Goal: Information Seeking & Learning: Check status

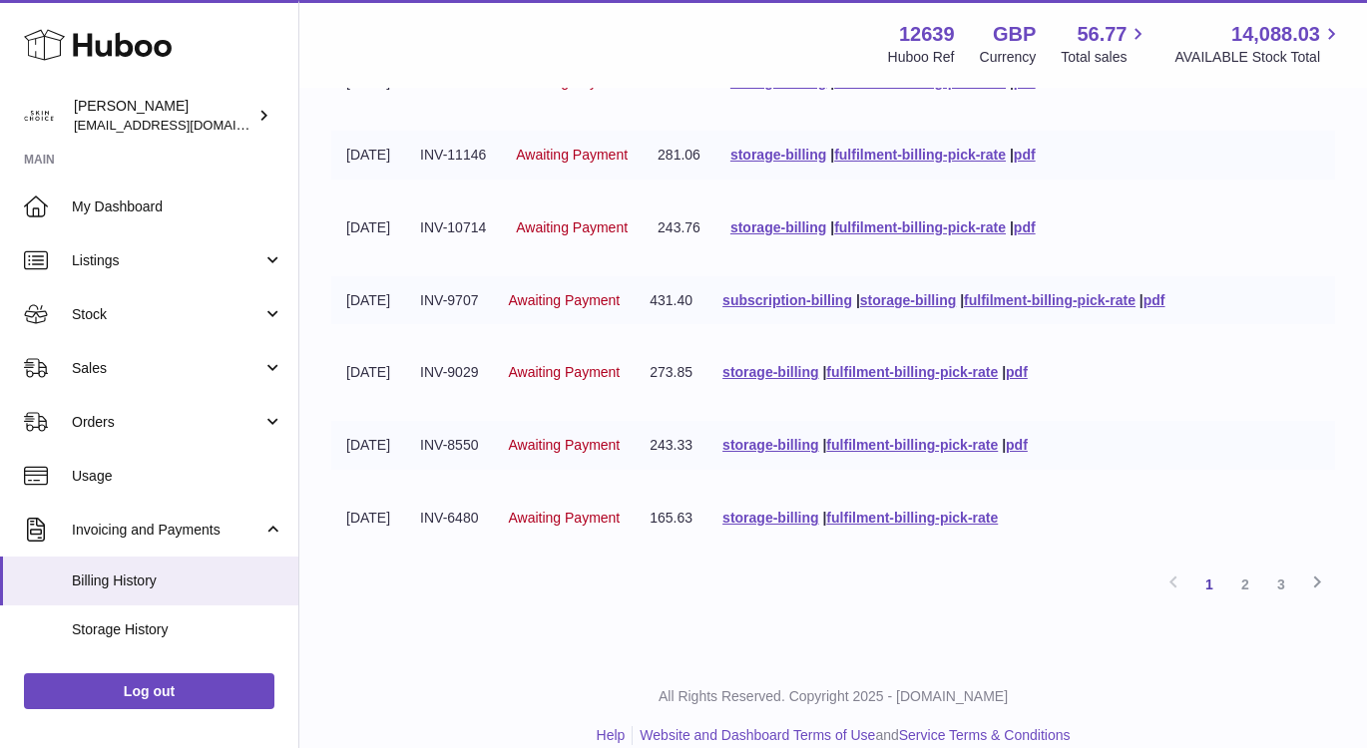
scroll to position [517, 0]
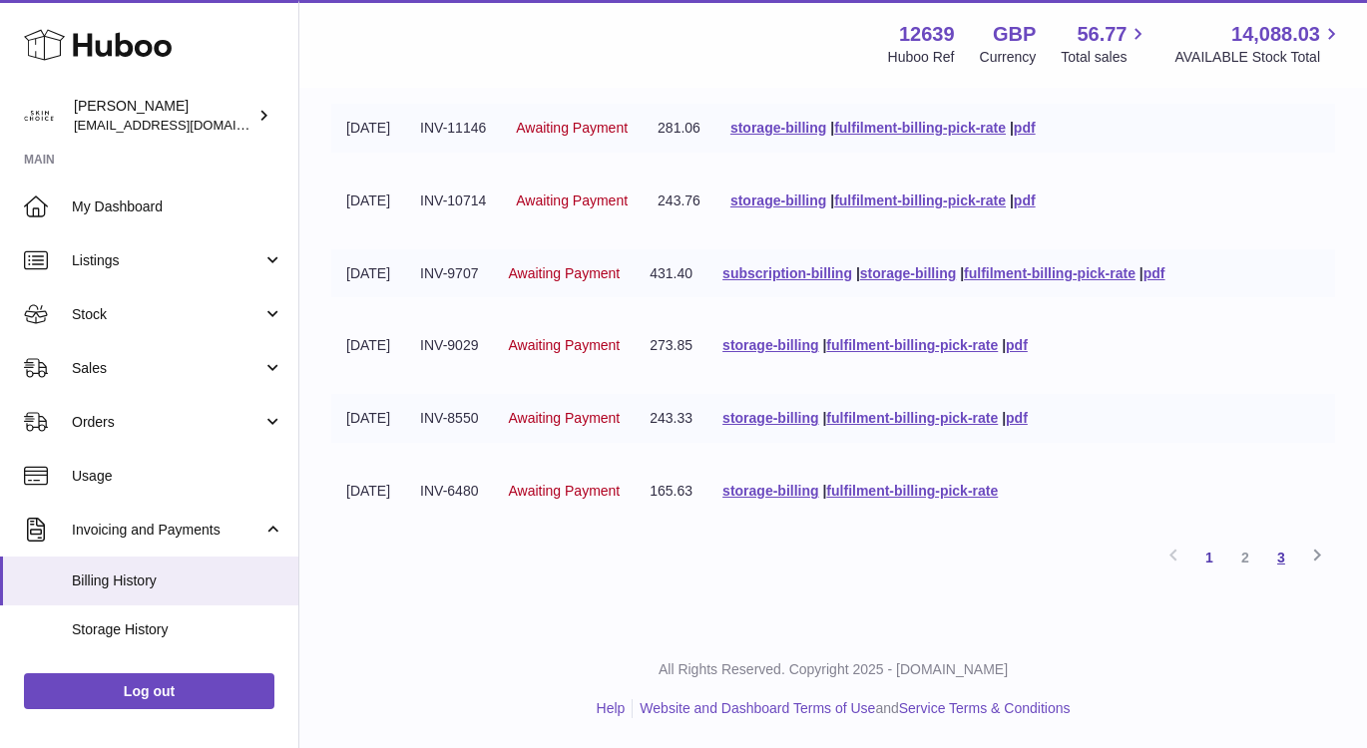
click at [1288, 558] on link "3" at bounding box center [1281, 558] width 36 height 36
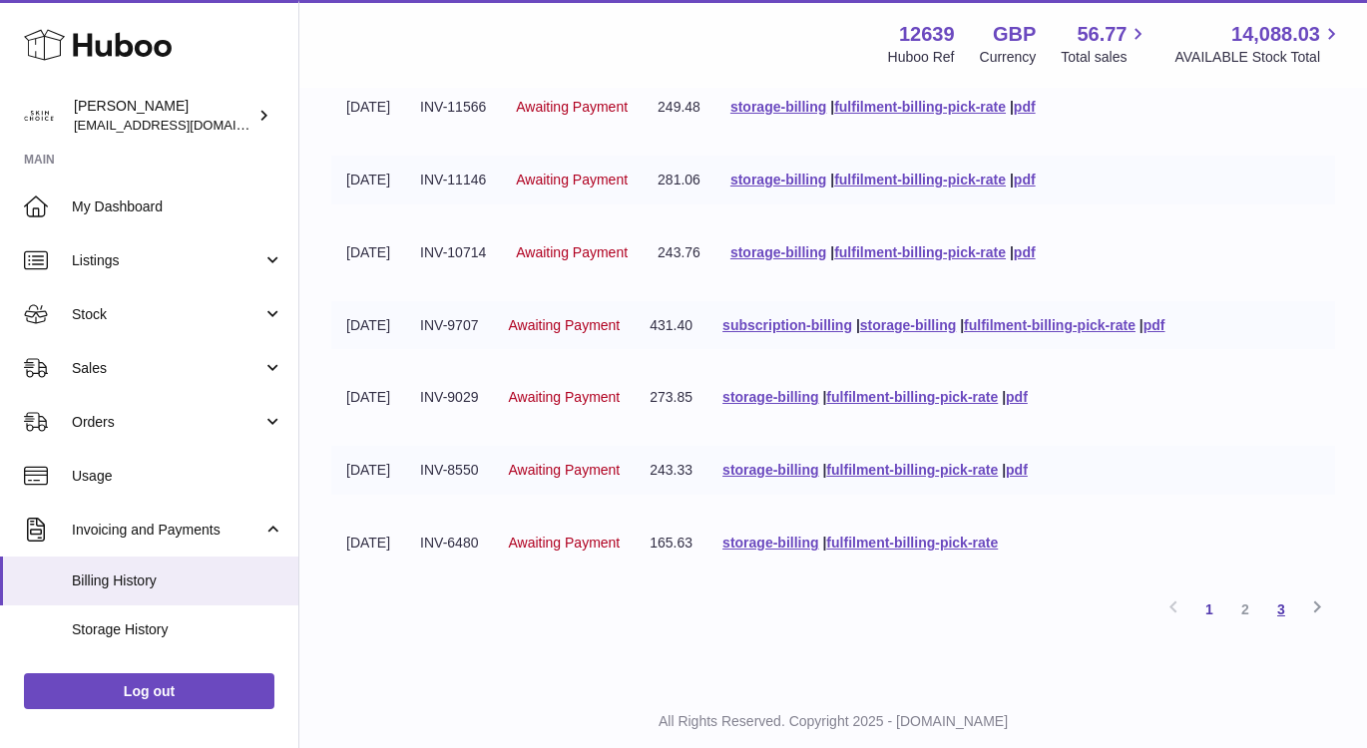
scroll to position [517, 0]
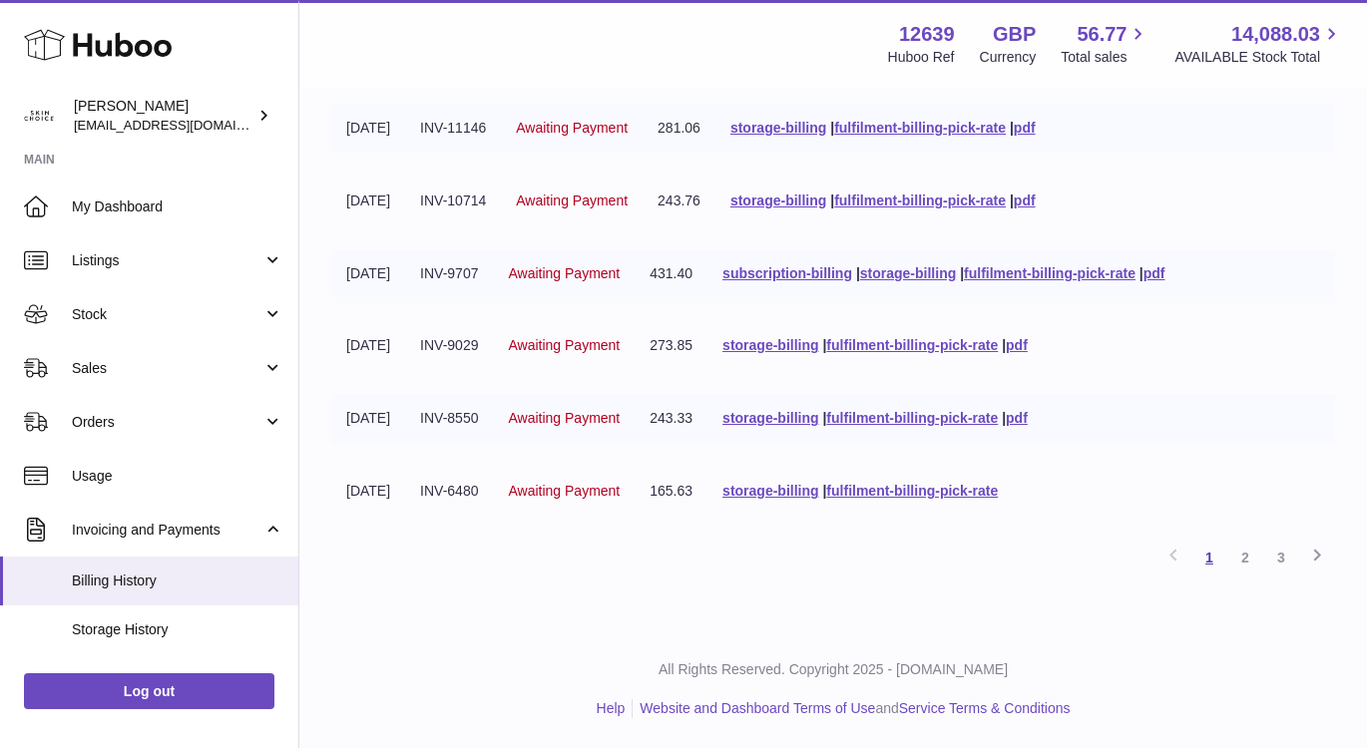
click at [1208, 562] on link "1" at bounding box center [1209, 558] width 36 height 36
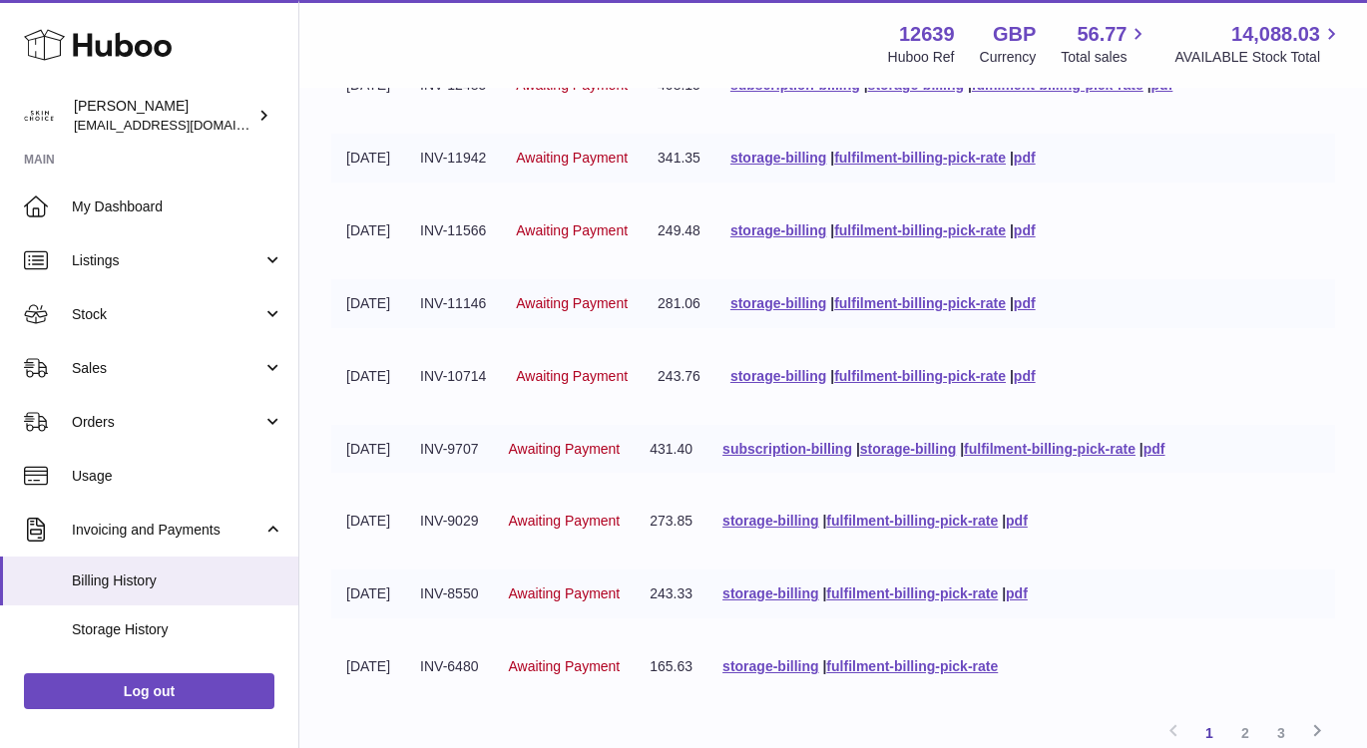
scroll to position [517, 0]
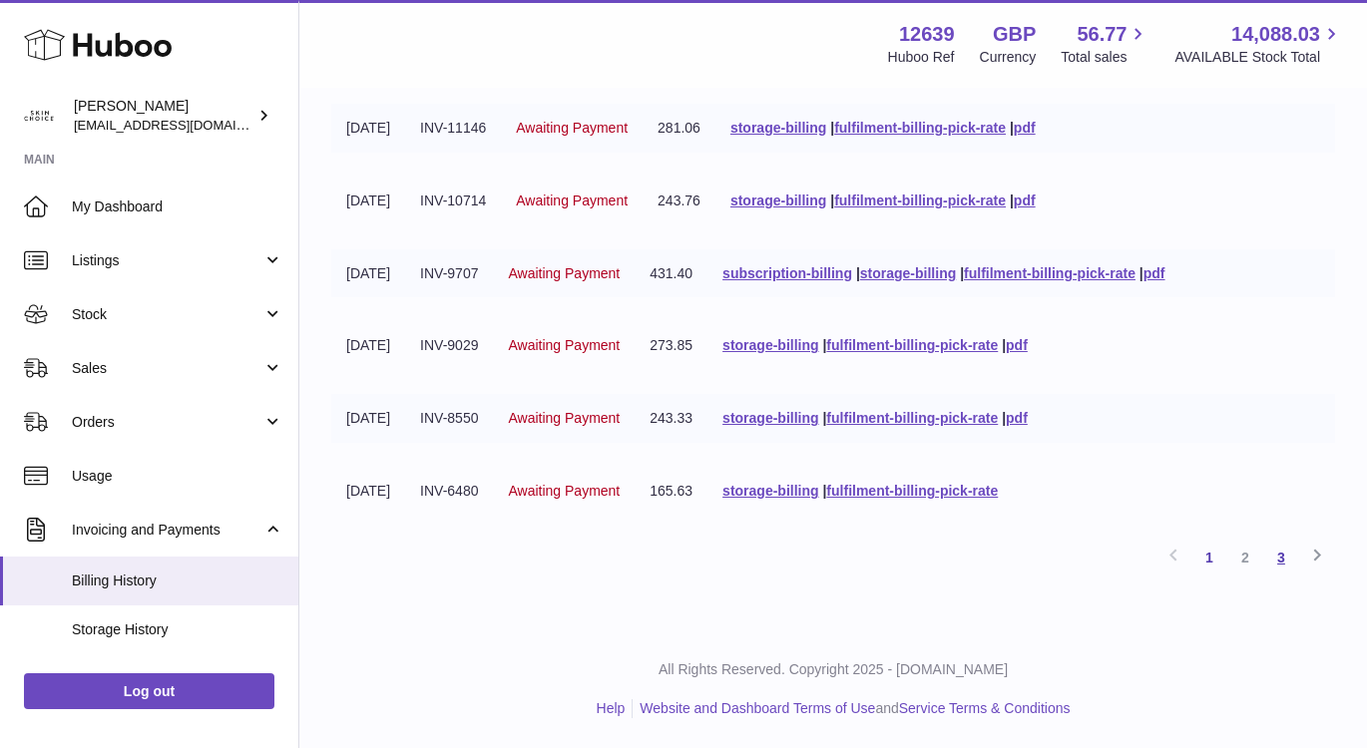
click at [1280, 557] on link "3" at bounding box center [1281, 558] width 36 height 36
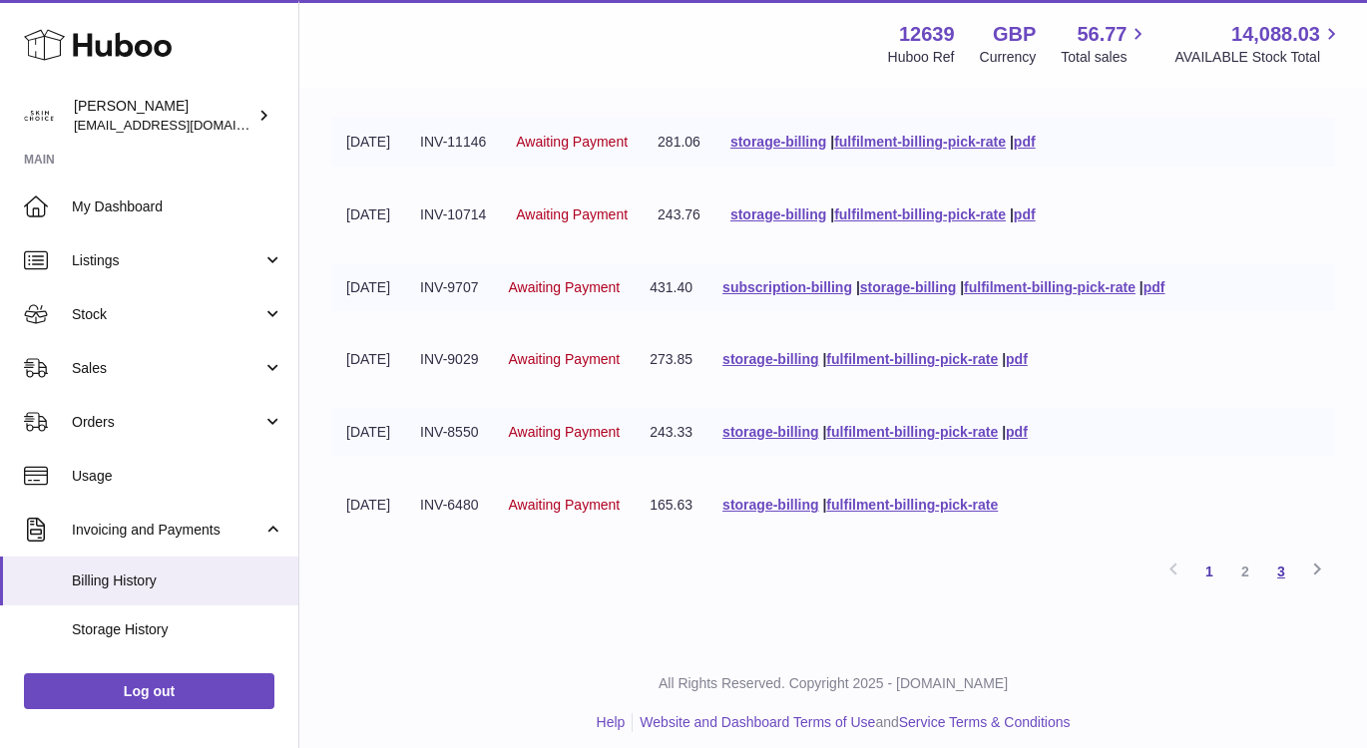
scroll to position [517, 0]
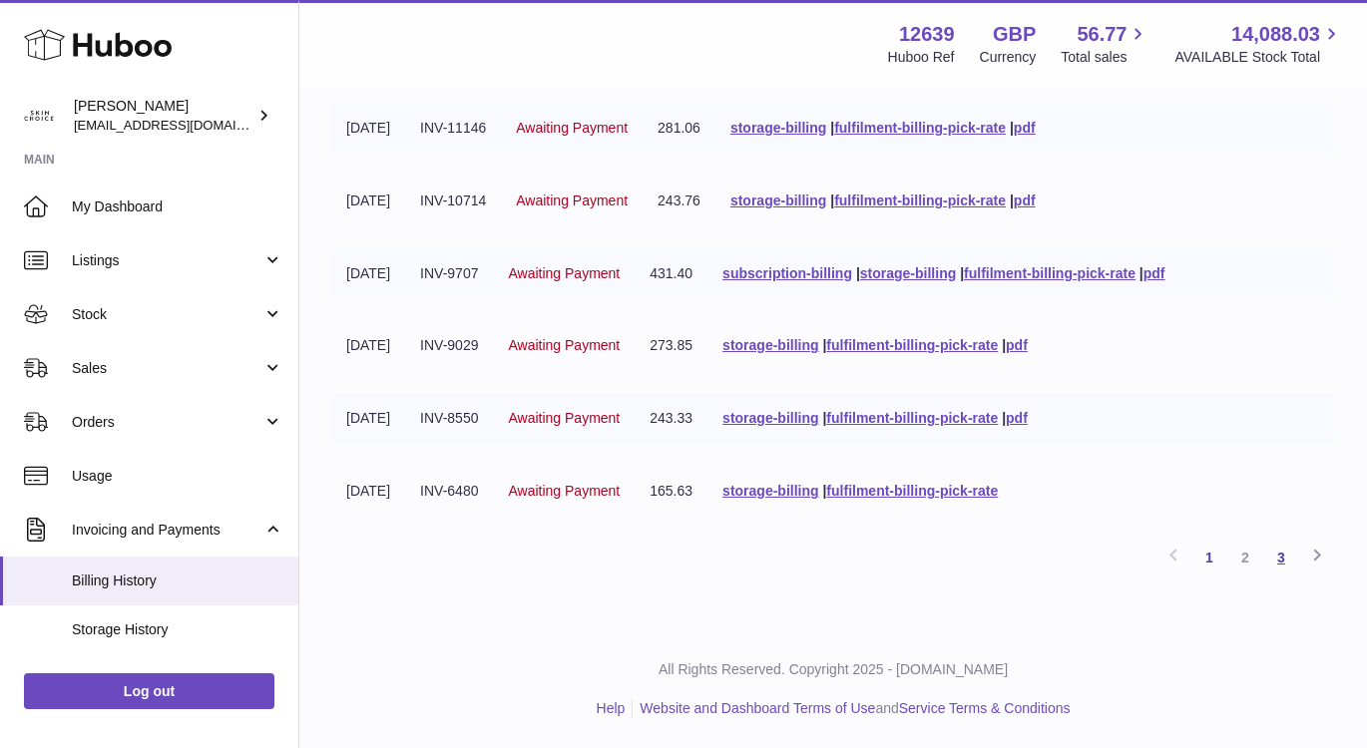
click at [1289, 562] on link "3" at bounding box center [1281, 558] width 36 height 36
click at [1286, 556] on link "3" at bounding box center [1281, 558] width 36 height 36
click at [1211, 559] on link "1" at bounding box center [1209, 558] width 36 height 36
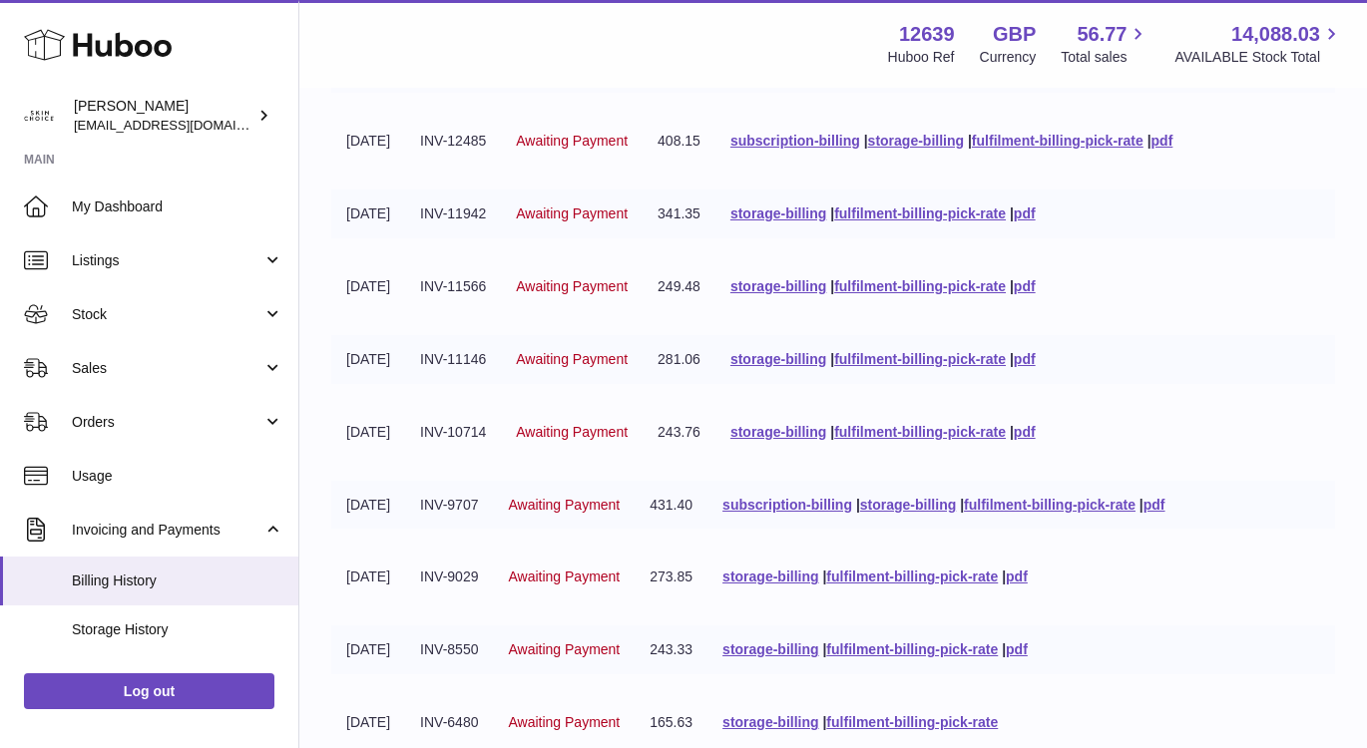
scroll to position [517, 0]
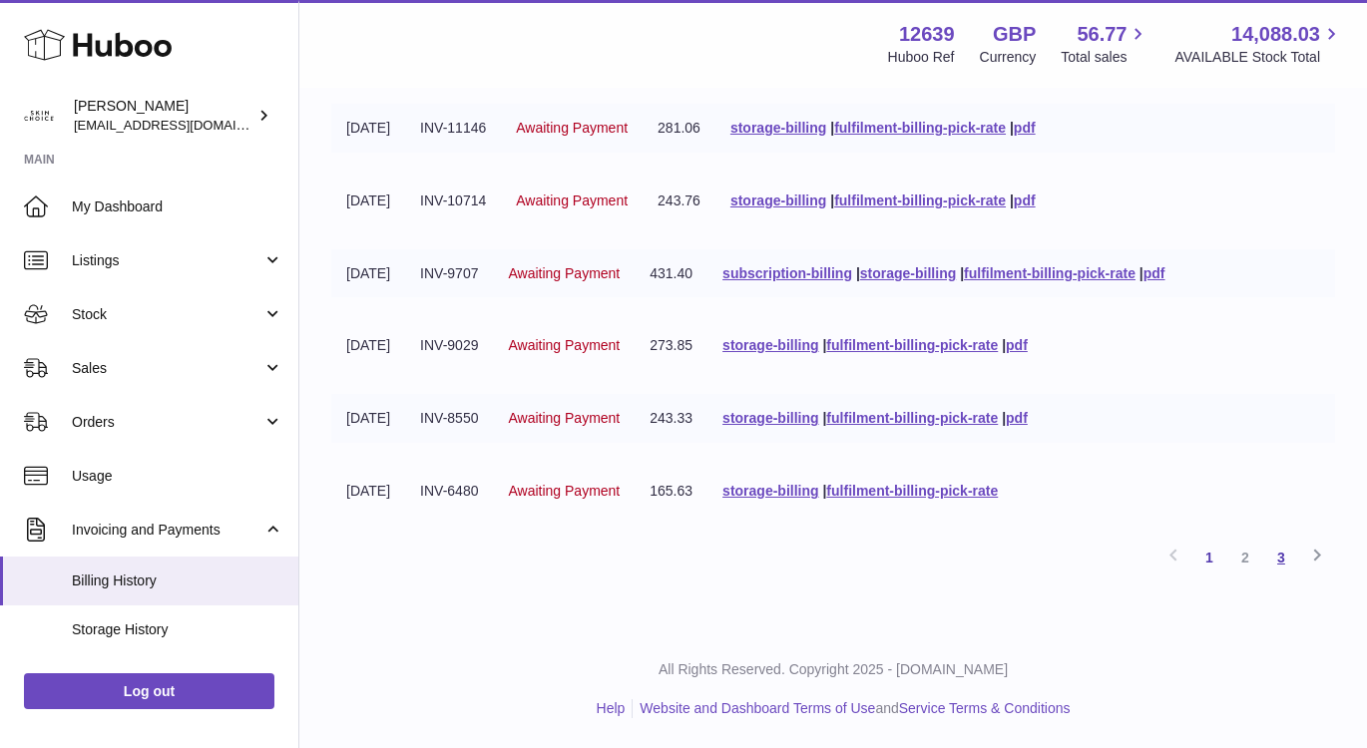
click at [1281, 562] on link "3" at bounding box center [1281, 558] width 36 height 36
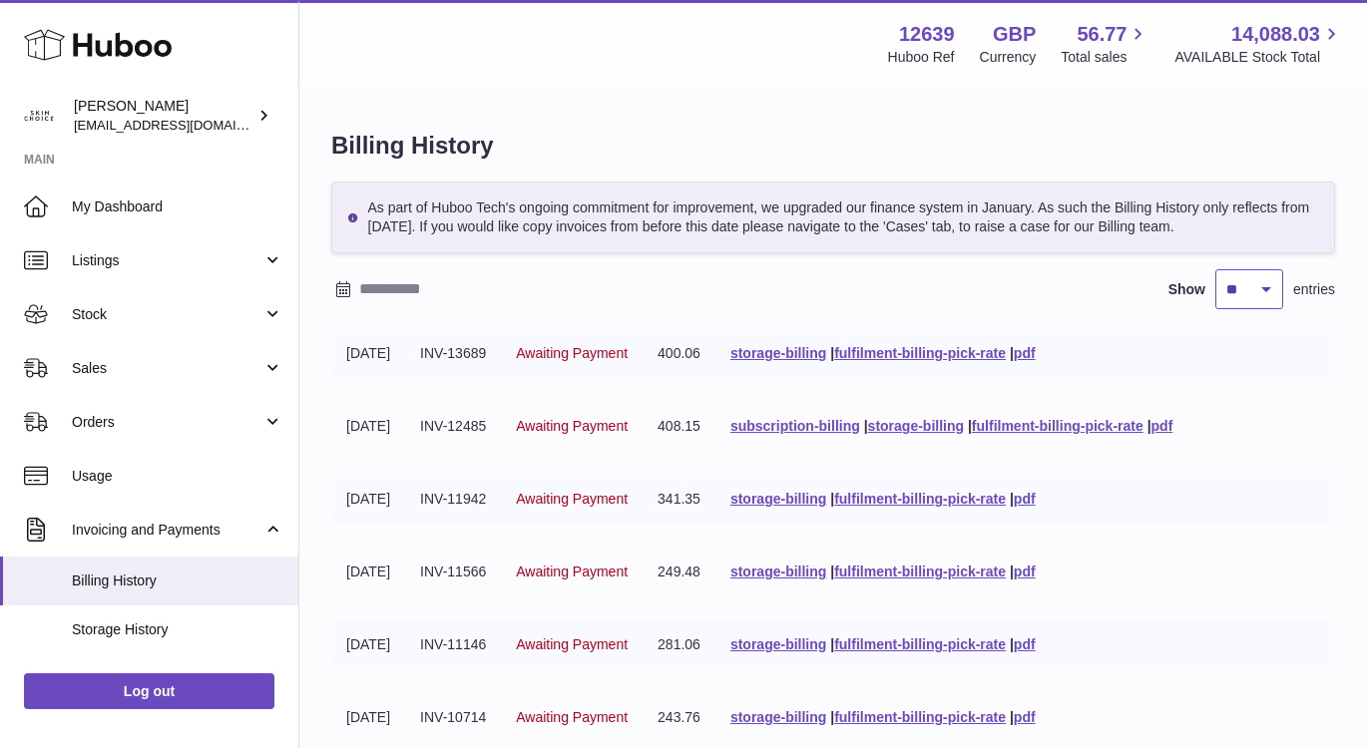
click at [1268, 287] on select "** ** ** ***" at bounding box center [1249, 289] width 68 height 40
select select "***"
click at [1215, 269] on select "** ** ** ***" at bounding box center [1249, 289] width 68 height 40
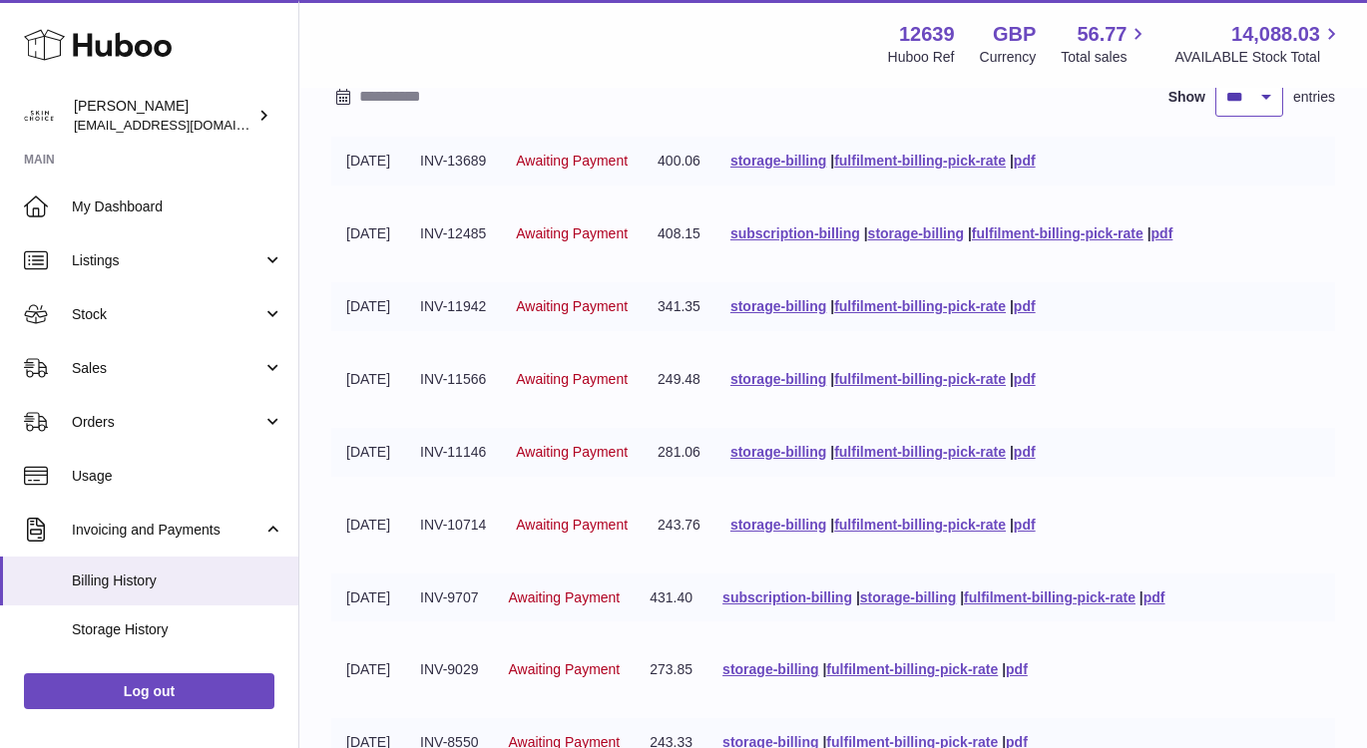
scroll to position [517, 0]
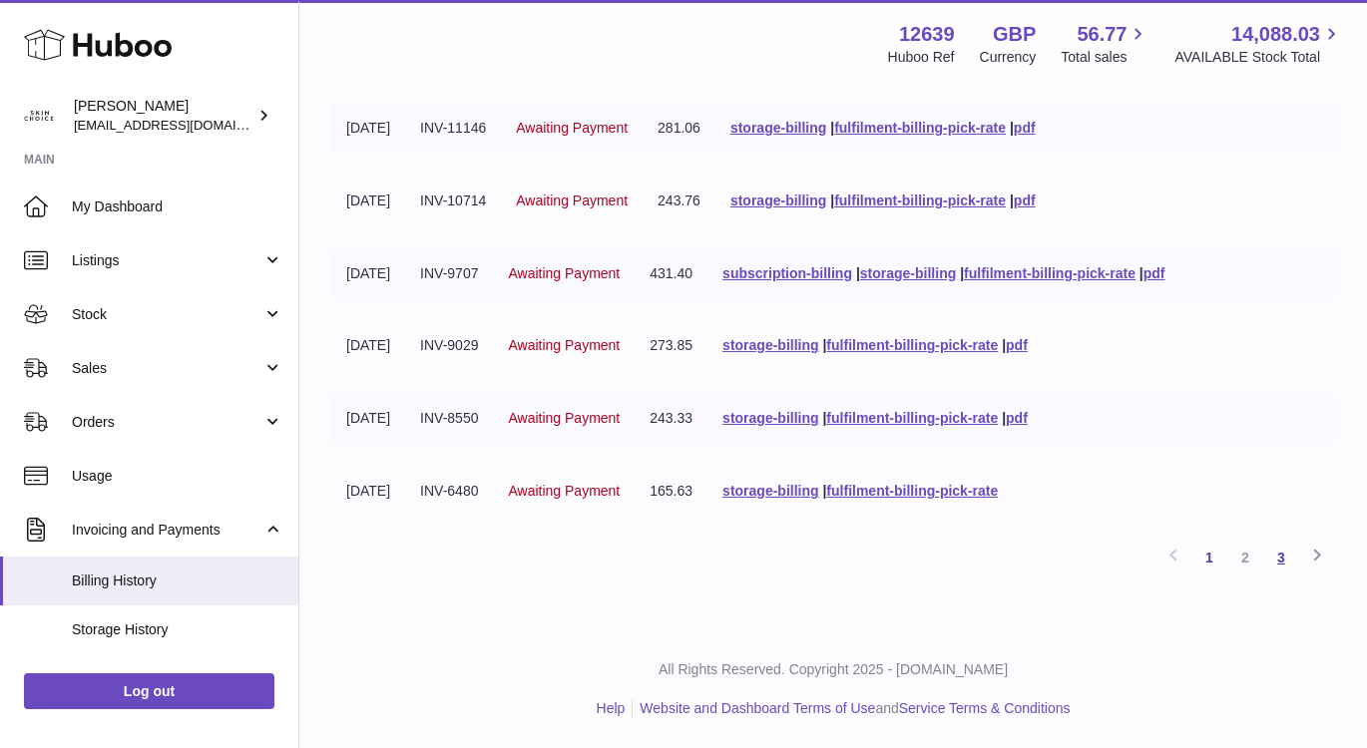
click at [1276, 565] on link "3" at bounding box center [1281, 558] width 36 height 36
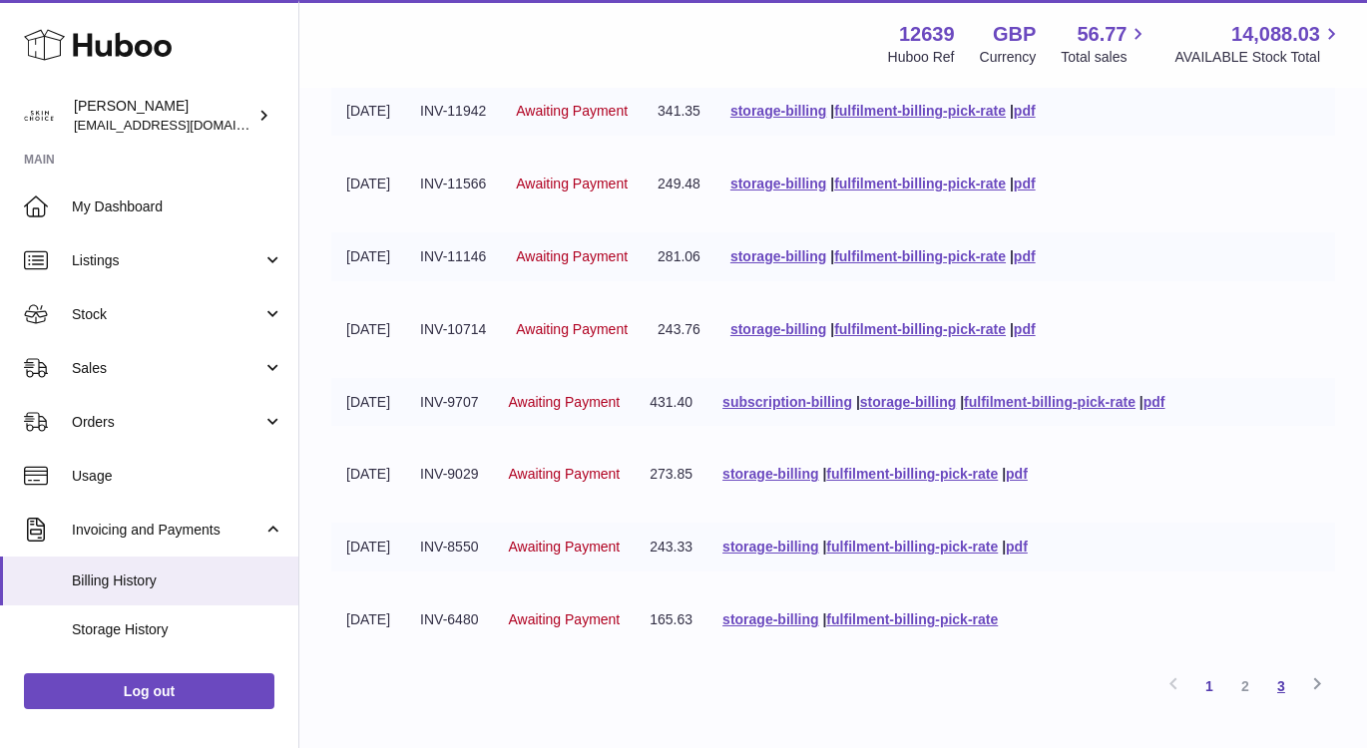
scroll to position [370, 0]
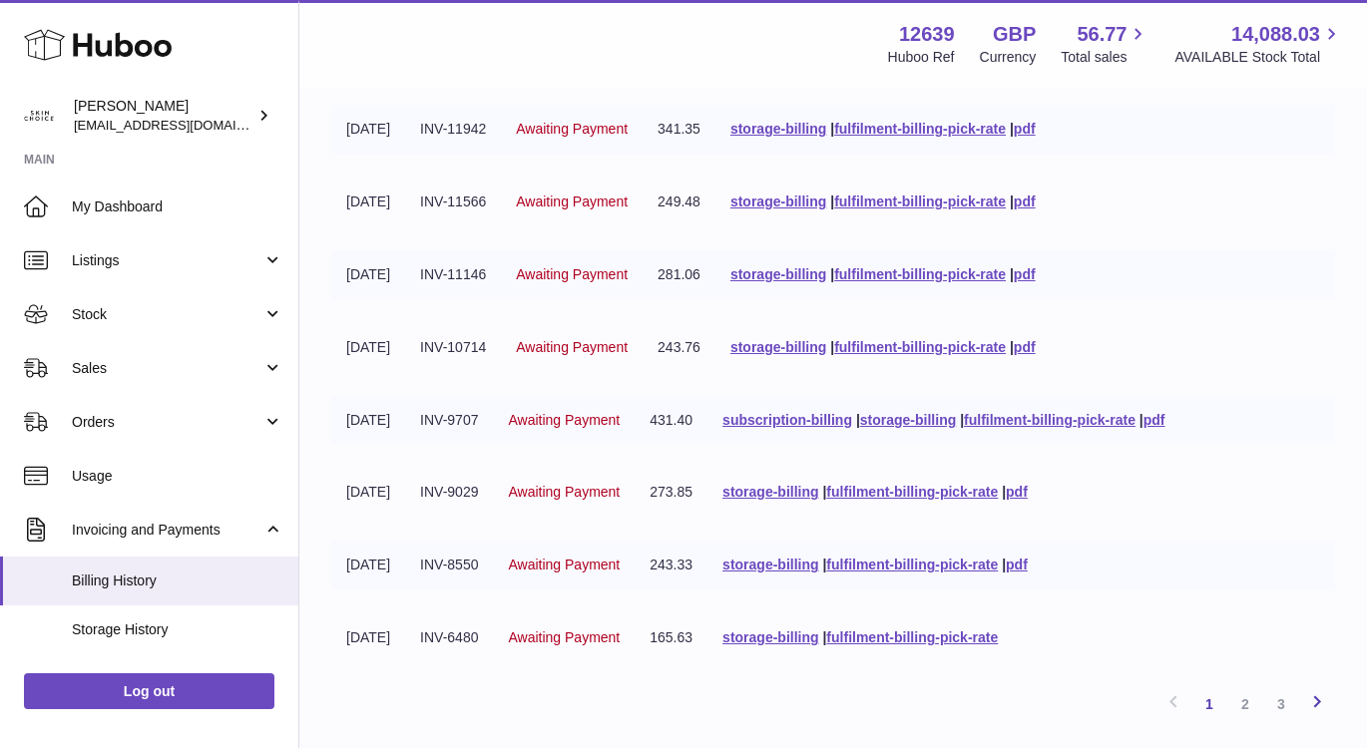
click at [1313, 702] on icon at bounding box center [1317, 701] width 24 height 25
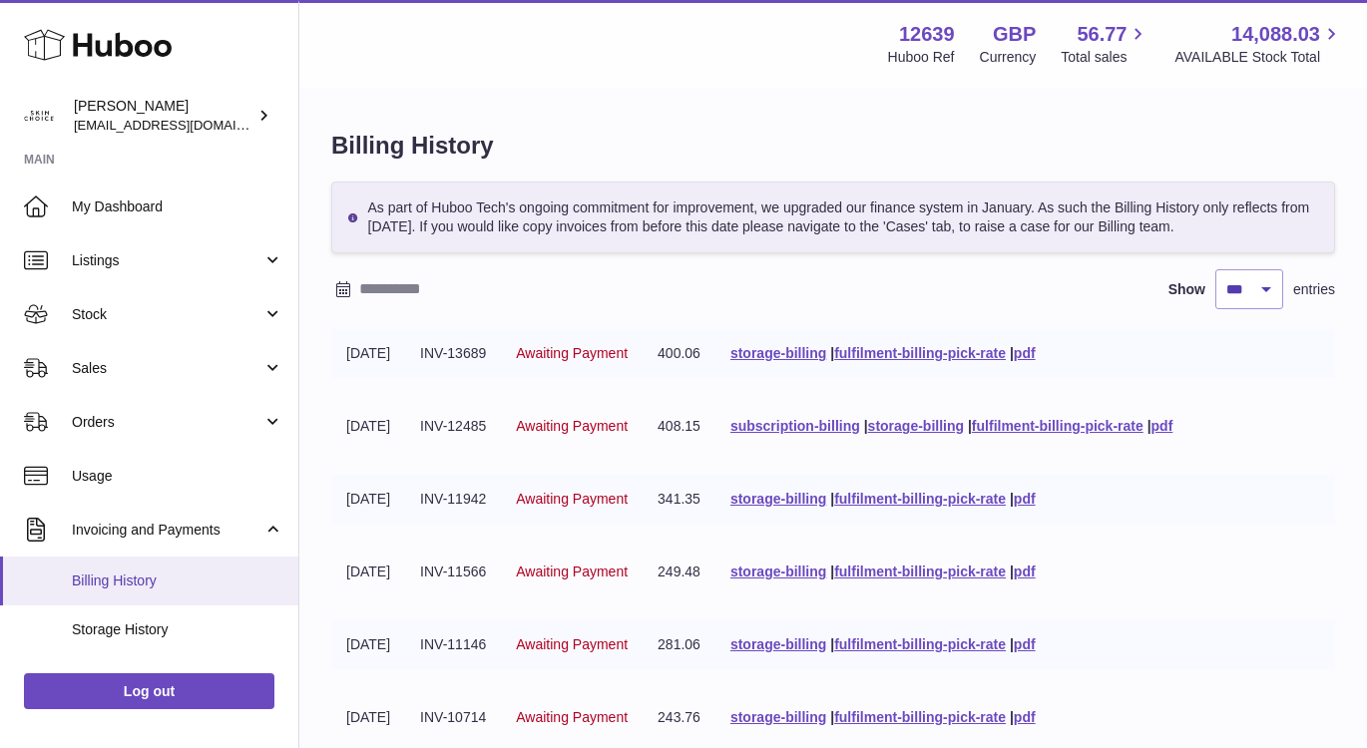
click at [137, 575] on span "Billing History" at bounding box center [177, 581] width 211 height 19
click at [157, 608] on link "Storage History" at bounding box center [149, 630] width 298 height 49
click at [148, 627] on span "Storage History" at bounding box center [177, 629] width 211 height 19
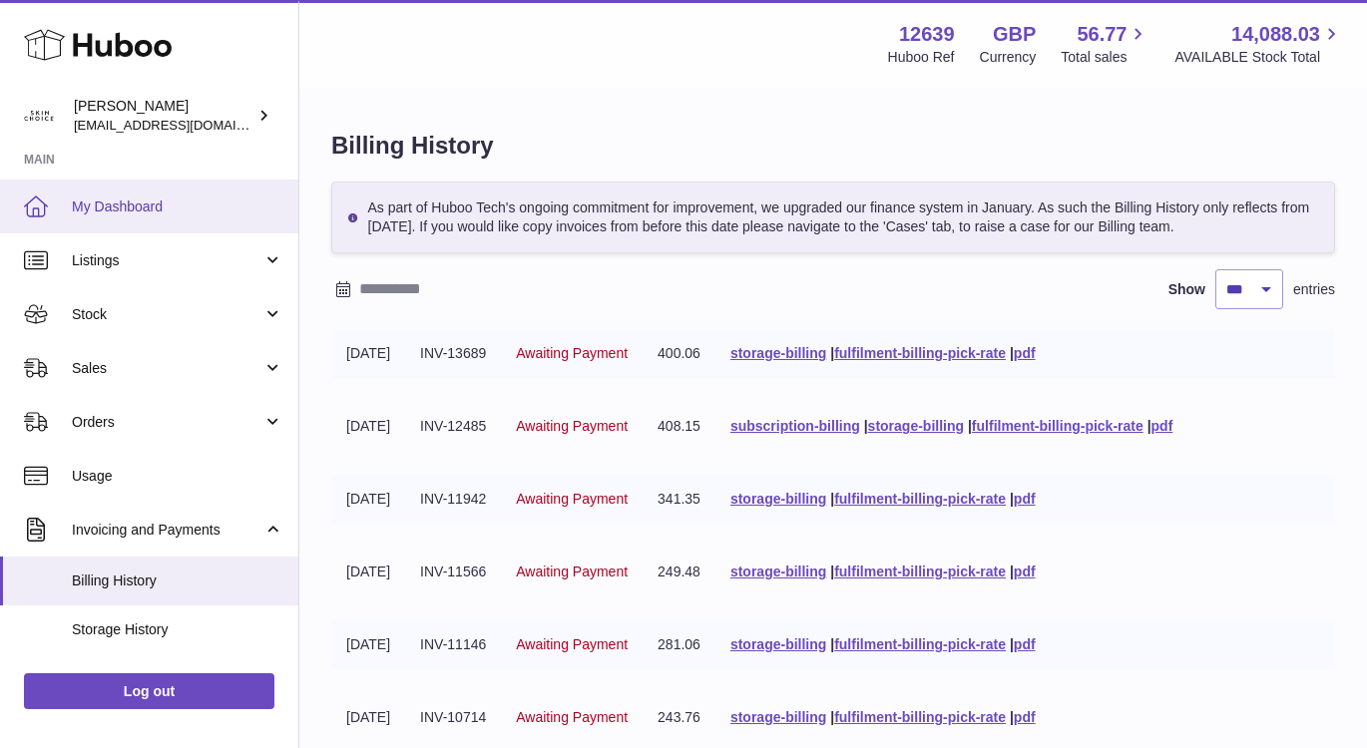
click at [203, 213] on span "My Dashboard" at bounding box center [177, 207] width 211 height 19
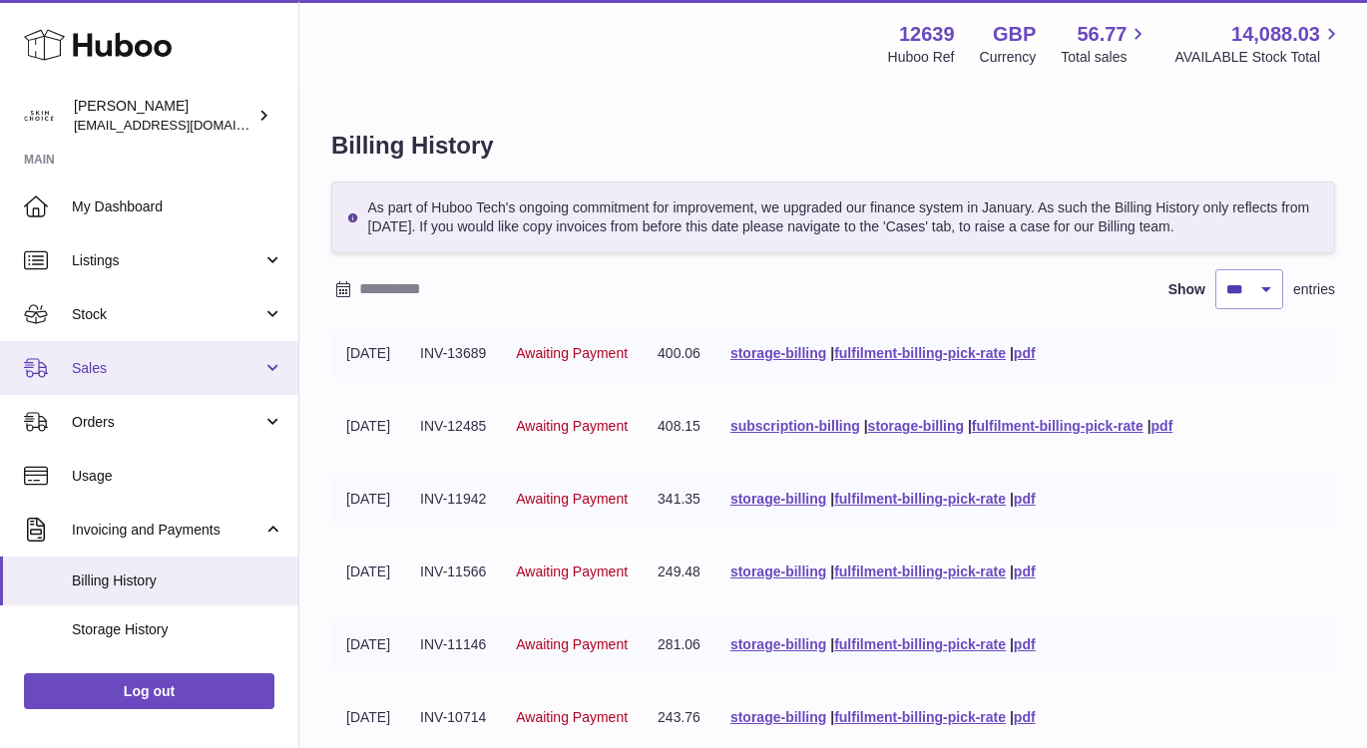
click at [256, 385] on link "Sales" at bounding box center [149, 368] width 298 height 54
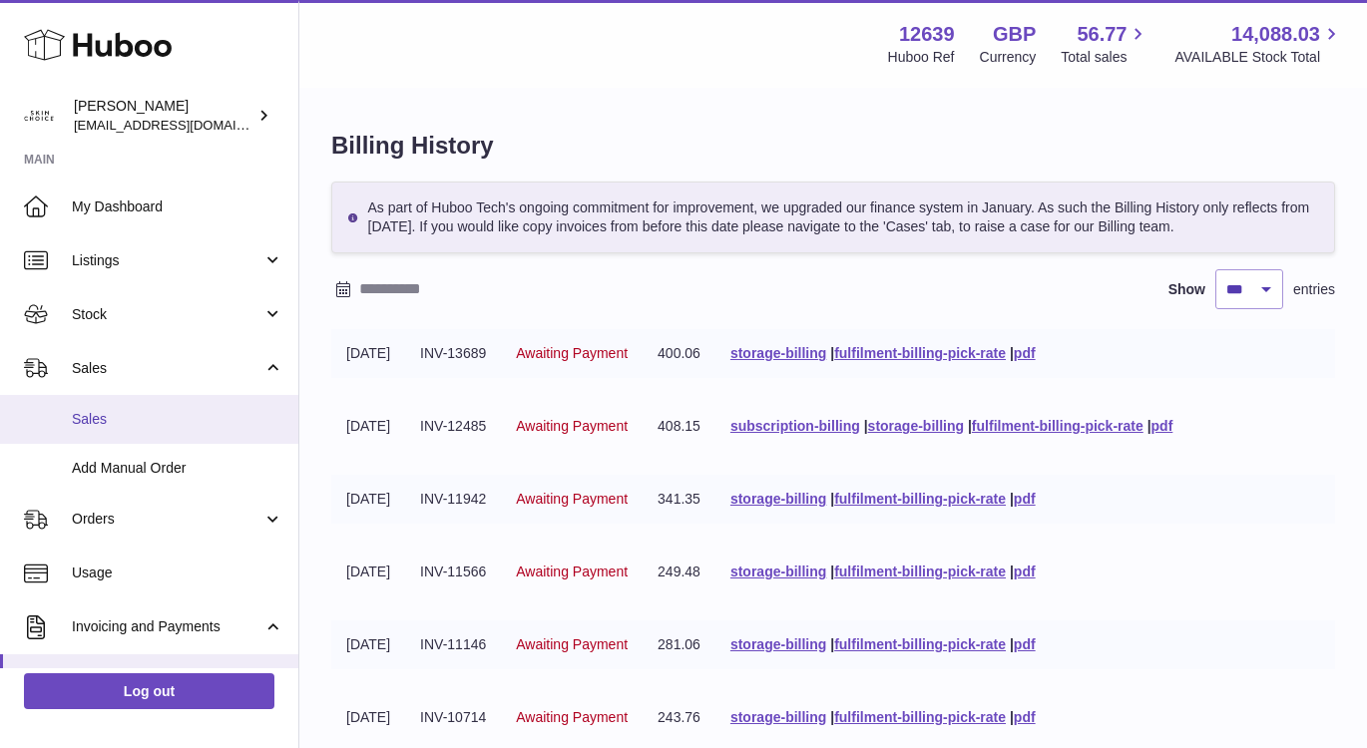
click at [186, 428] on span "Sales" at bounding box center [177, 419] width 211 height 19
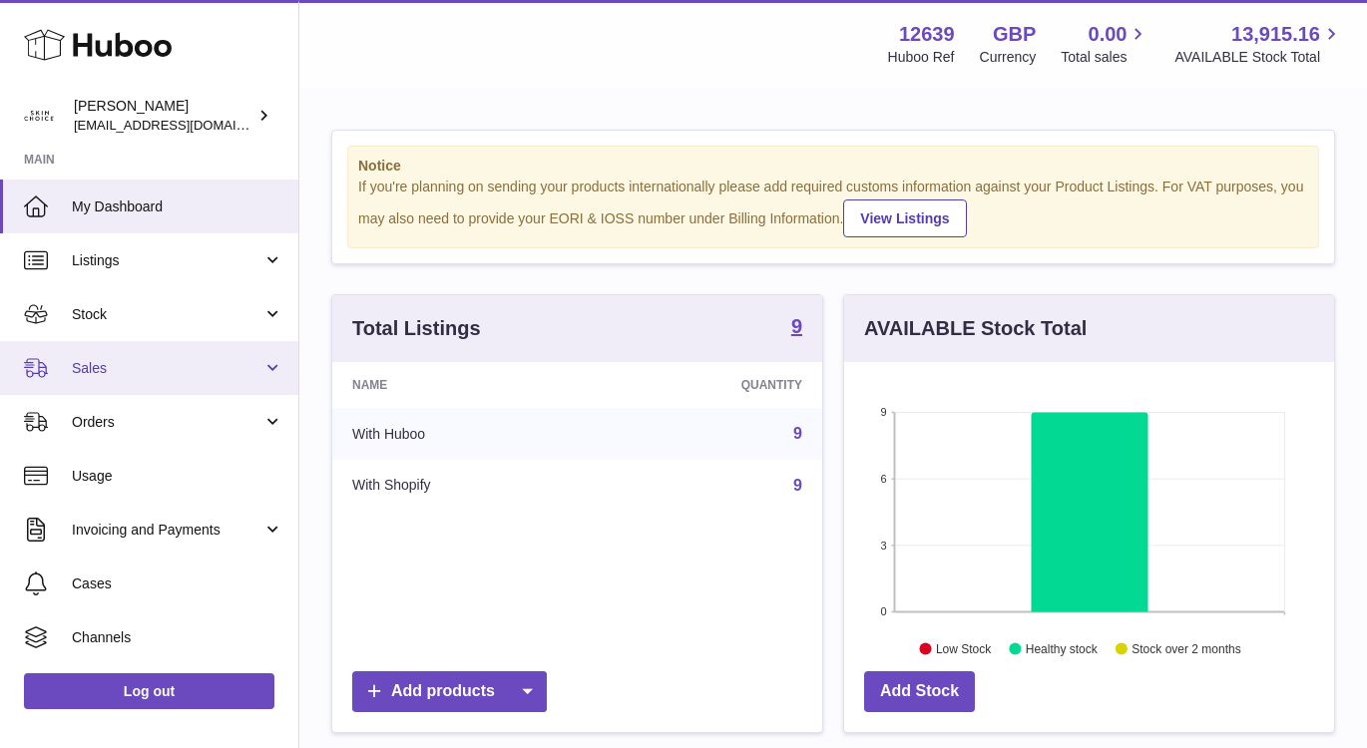
scroll to position [311, 490]
click at [248, 363] on span "Sales" at bounding box center [167, 368] width 191 height 19
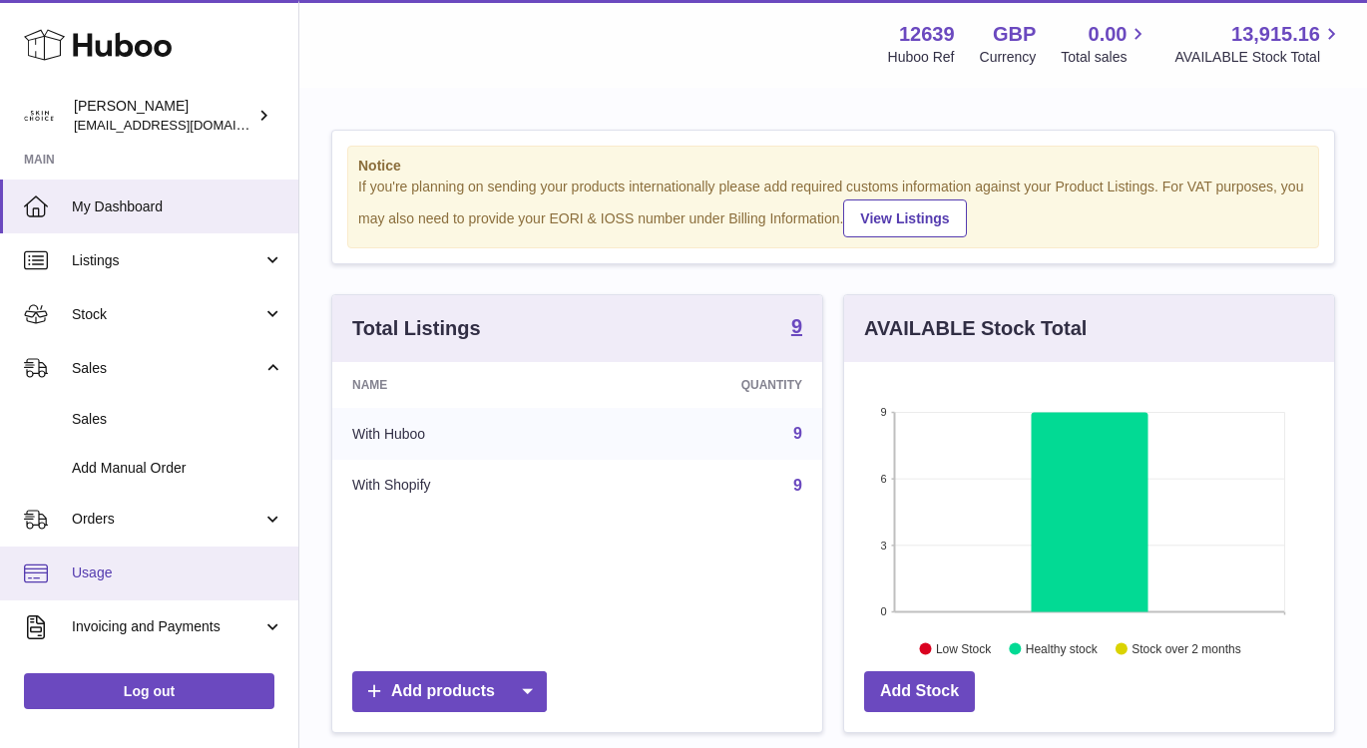
scroll to position [202, 0]
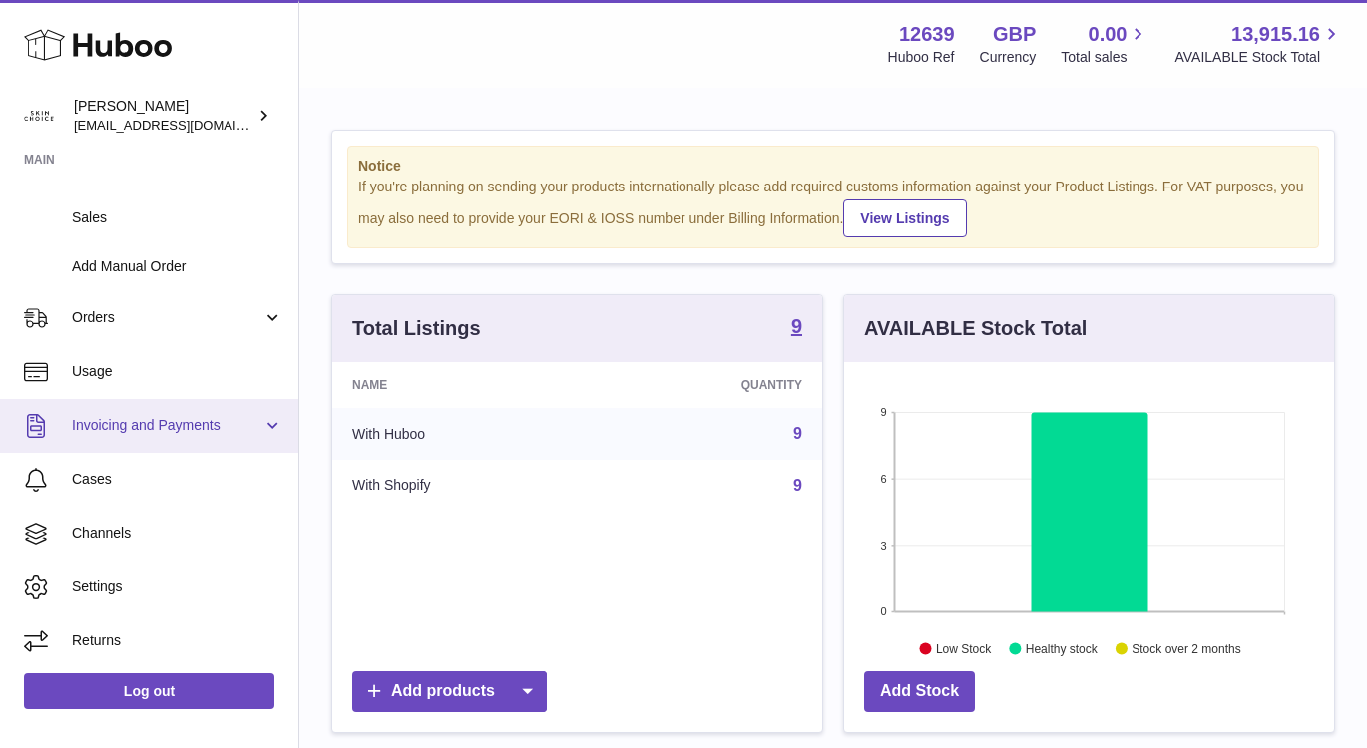
click at [245, 424] on span "Invoicing and Payments" at bounding box center [167, 425] width 191 height 19
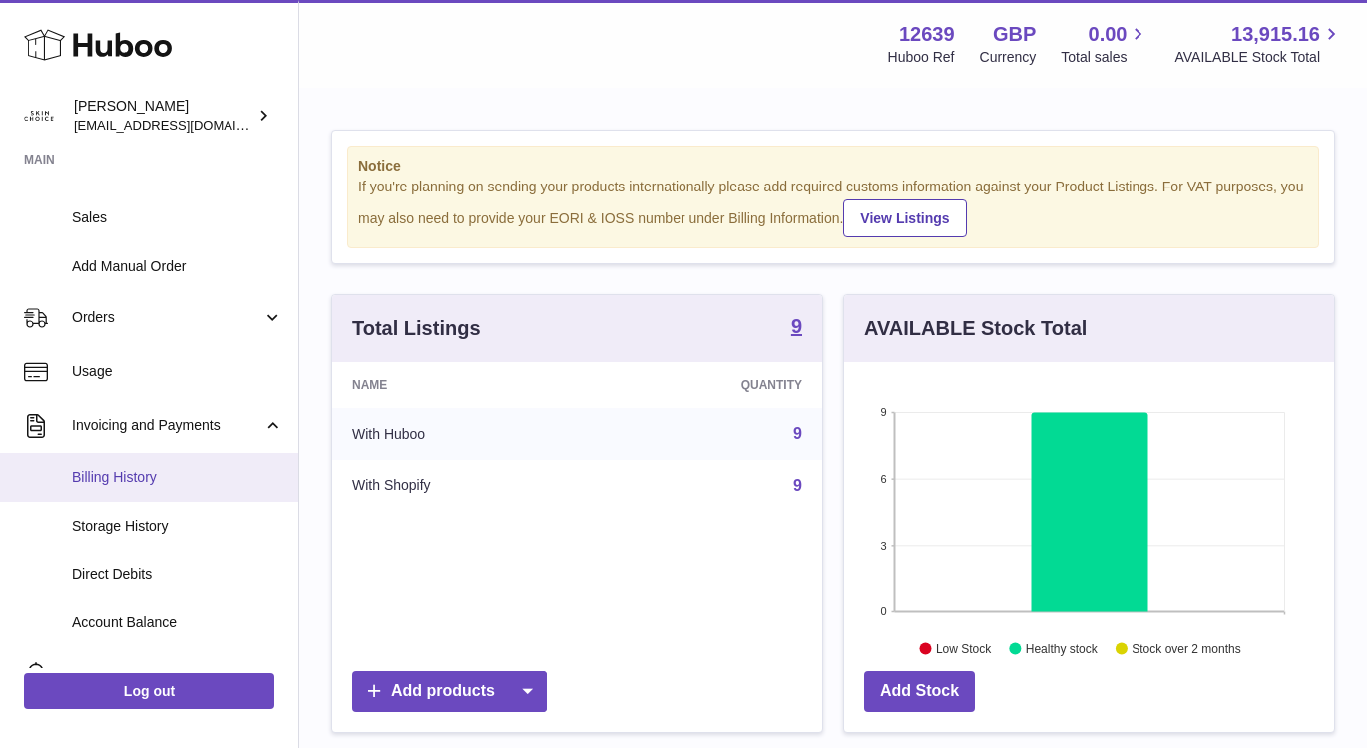
click at [220, 492] on link "Billing History" at bounding box center [149, 477] width 298 height 49
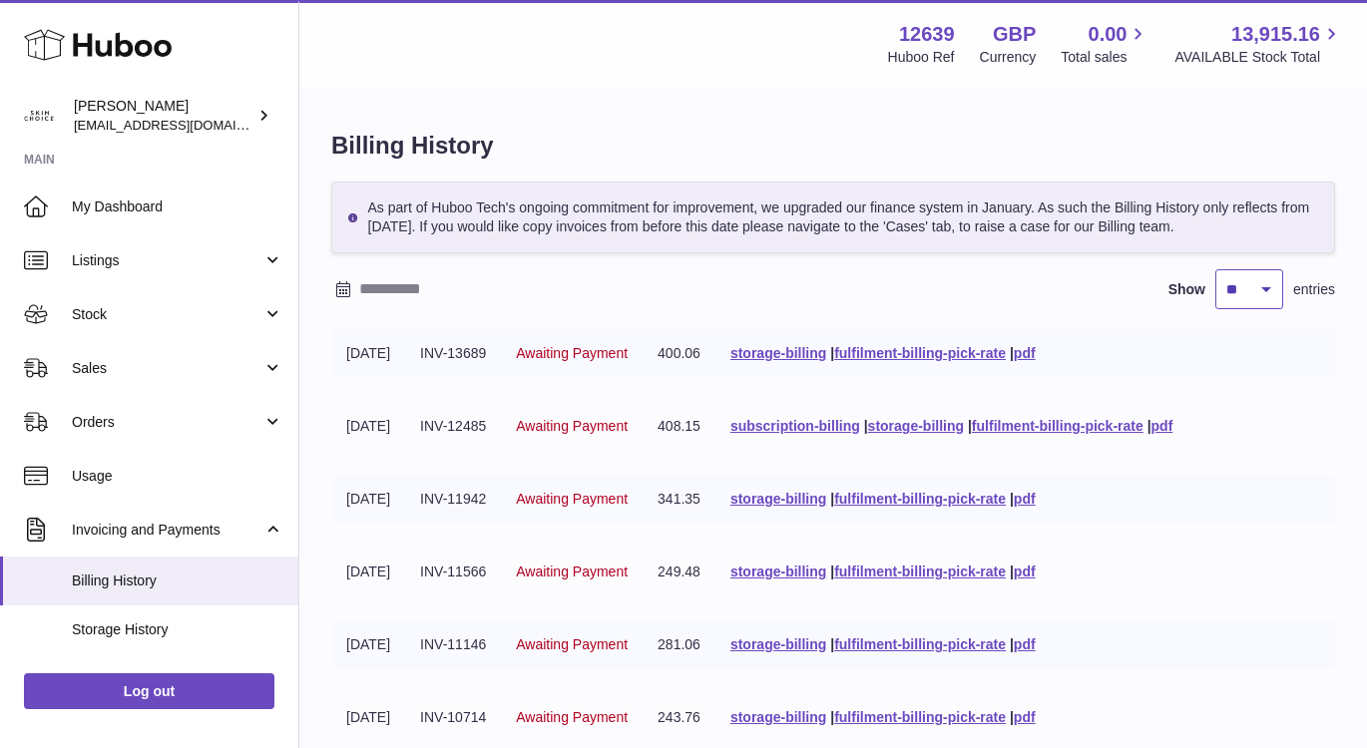
click at [1246, 290] on select "** ** ** ***" at bounding box center [1249, 289] width 68 height 40
select select "***"
click at [1215, 269] on select "** ** ** ***" at bounding box center [1249, 289] width 68 height 40
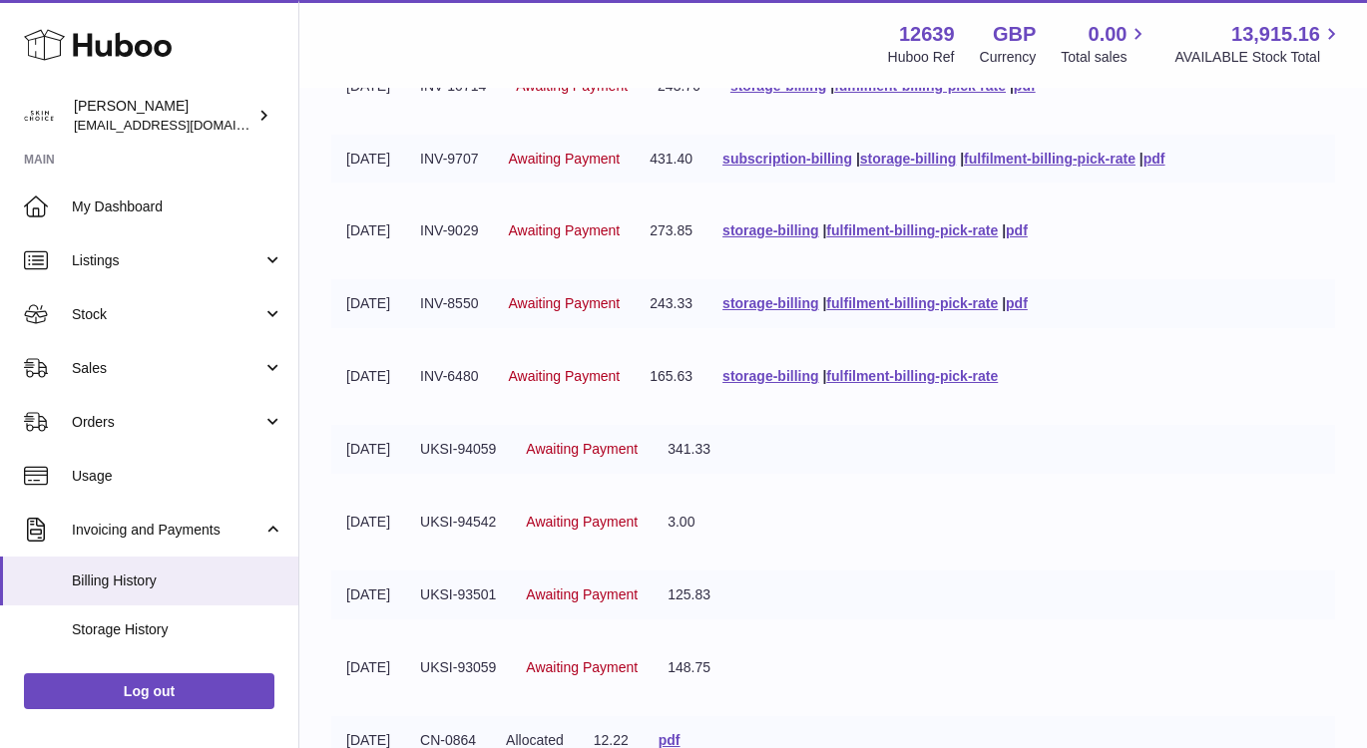
scroll to position [592, 0]
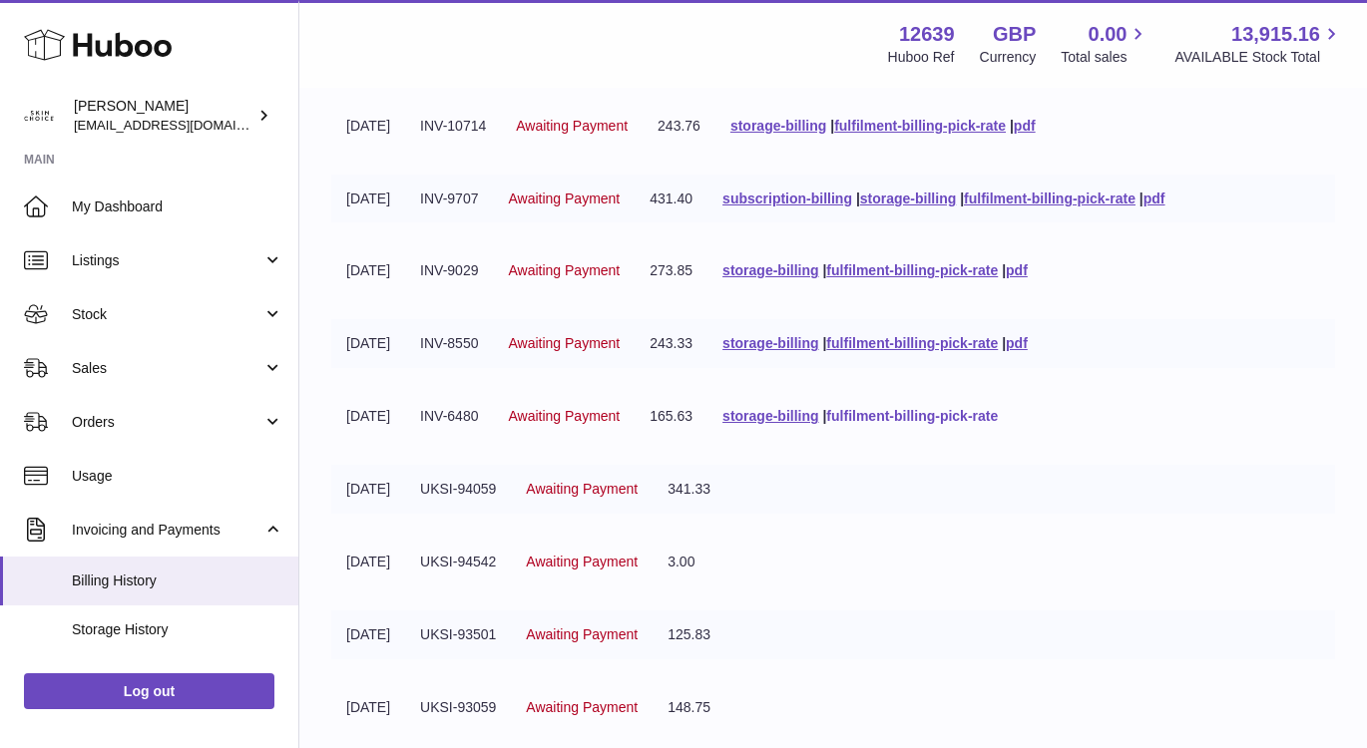
click at [938, 419] on link "fulfilment-billing-pick-rate" at bounding box center [912, 416] width 172 height 16
click at [991, 344] on link "fulfilment-billing-pick-rate" at bounding box center [912, 343] width 172 height 16
click at [983, 267] on link "fulfilment-billing-pick-rate" at bounding box center [912, 270] width 172 height 16
click at [1035, 201] on link "fulfilment-billing-pick-rate" at bounding box center [1050, 199] width 172 height 16
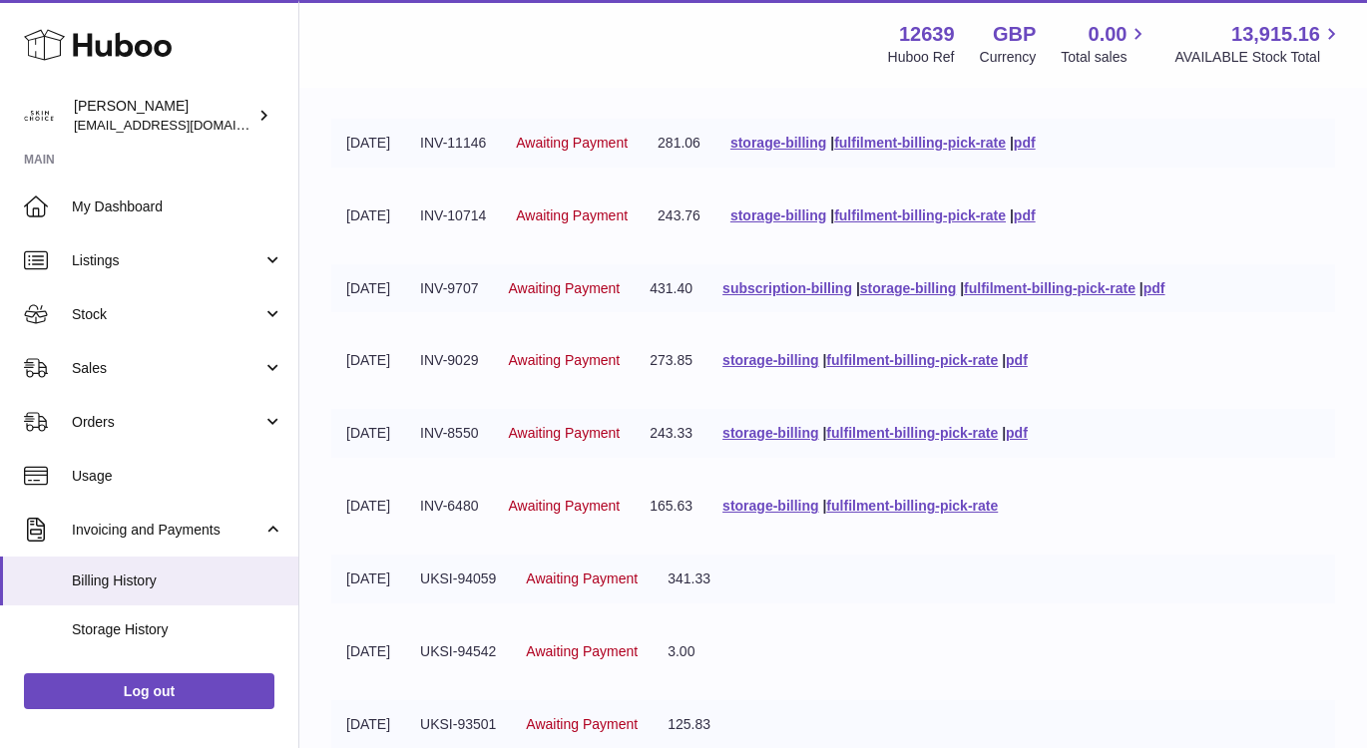
scroll to position [486, 0]
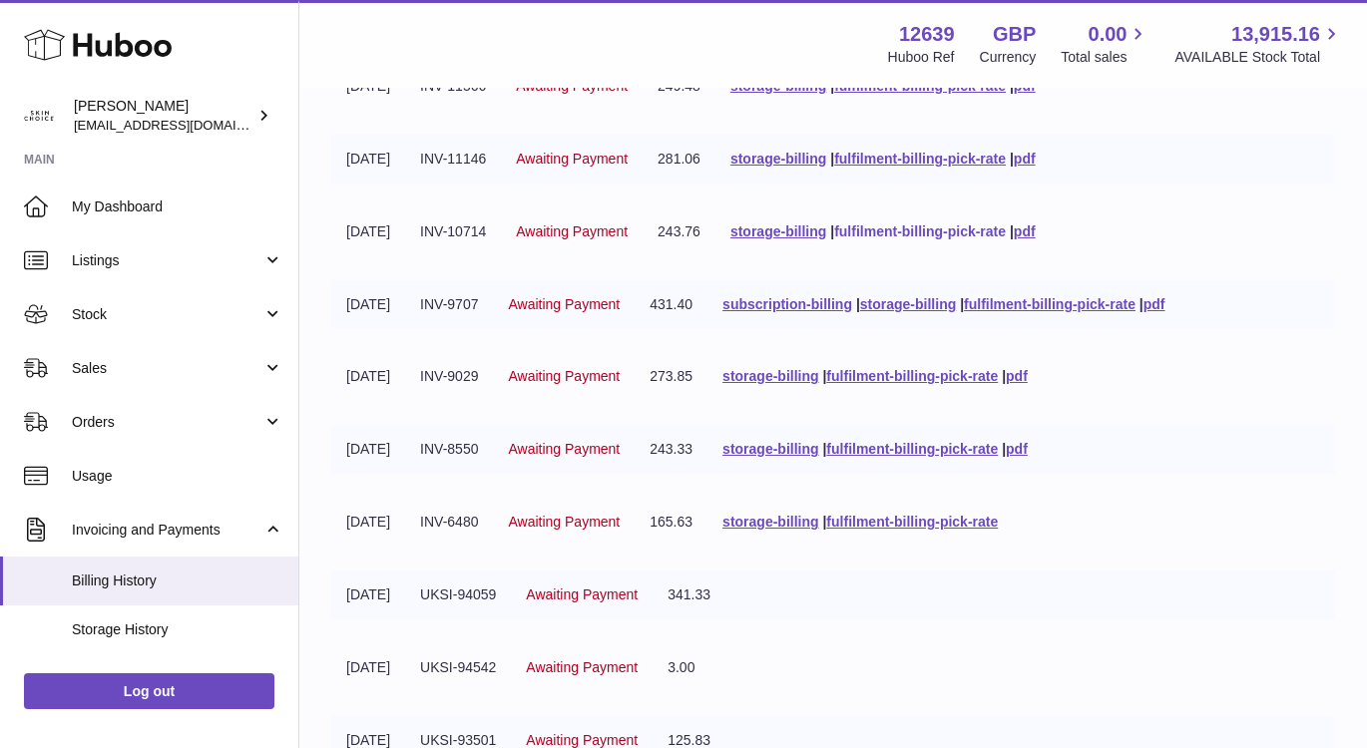
click at [983, 230] on link "fulfilment-billing-pick-rate" at bounding box center [920, 231] width 172 height 16
click at [976, 159] on link "fulfilment-billing-pick-rate" at bounding box center [920, 159] width 172 height 16
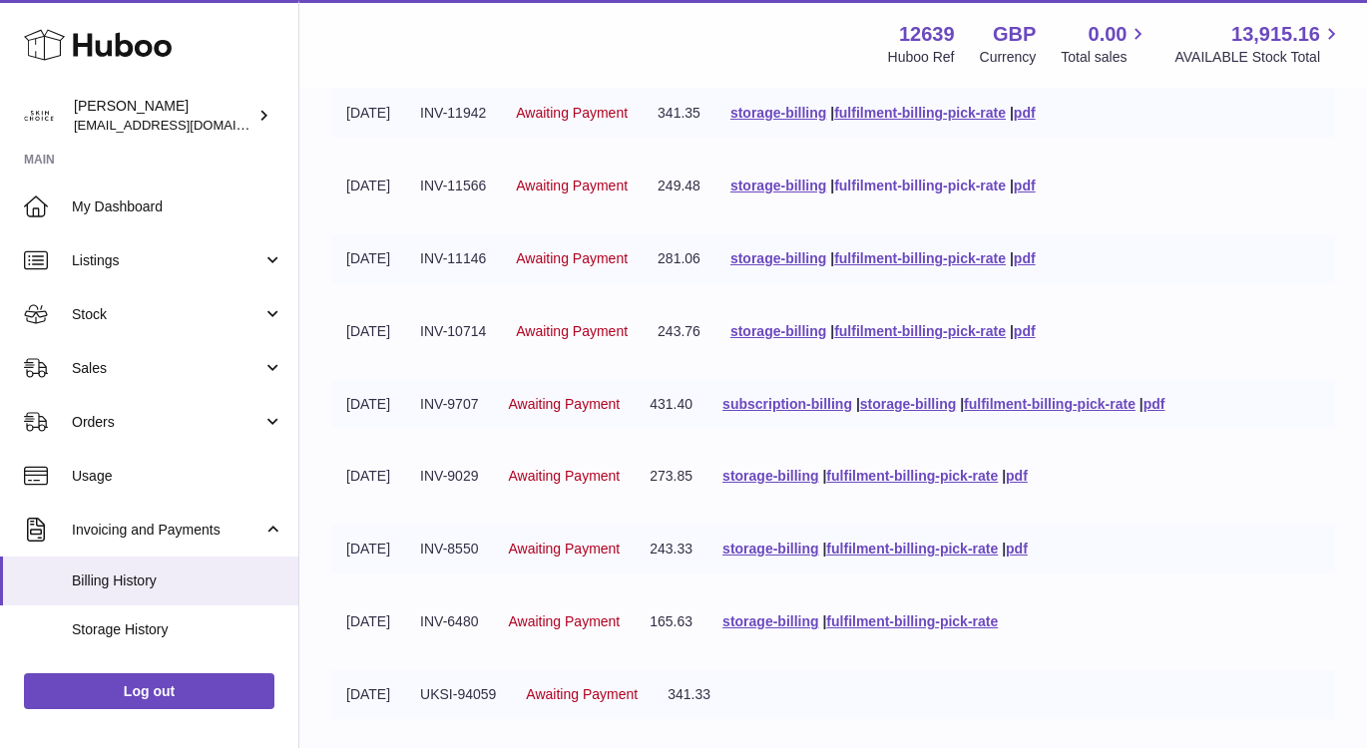
click at [975, 188] on link "fulfilment-billing-pick-rate" at bounding box center [920, 186] width 172 height 16
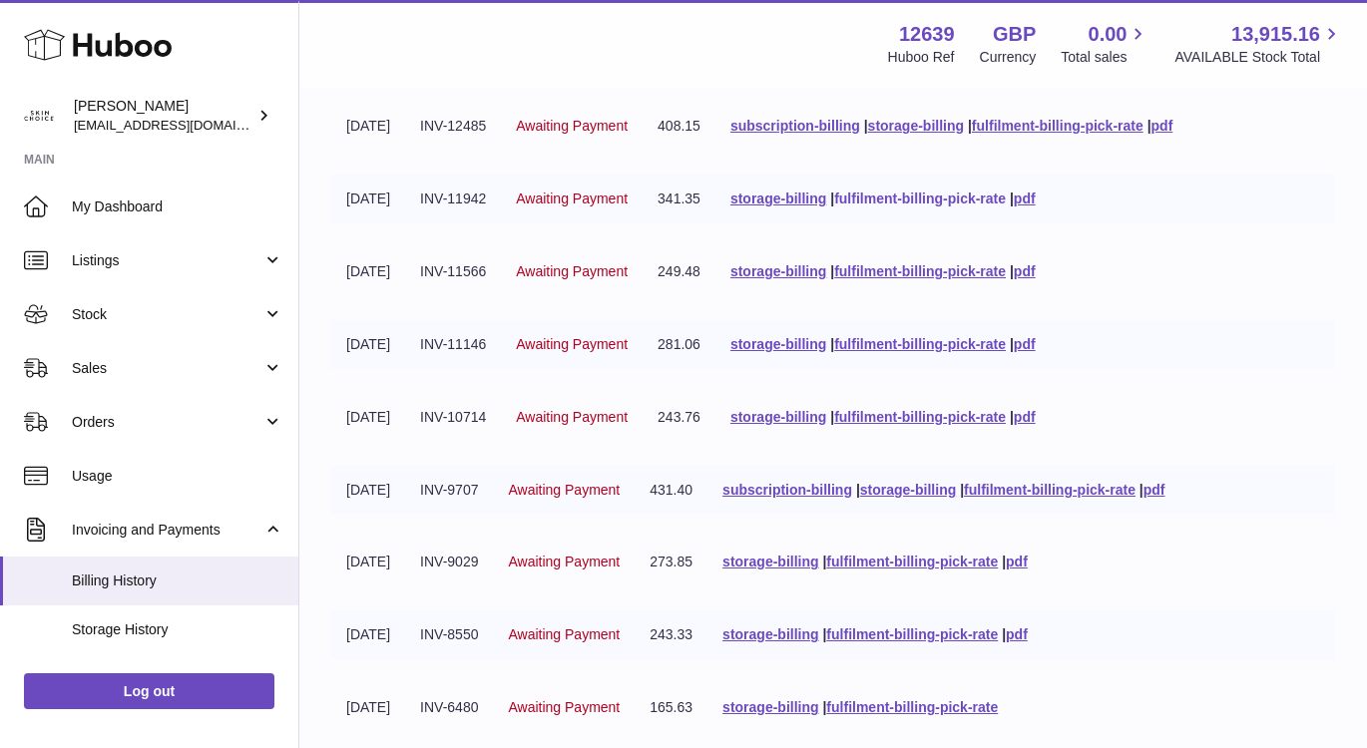
click at [973, 200] on link "fulfilment-billing-pick-rate" at bounding box center [920, 199] width 172 height 16
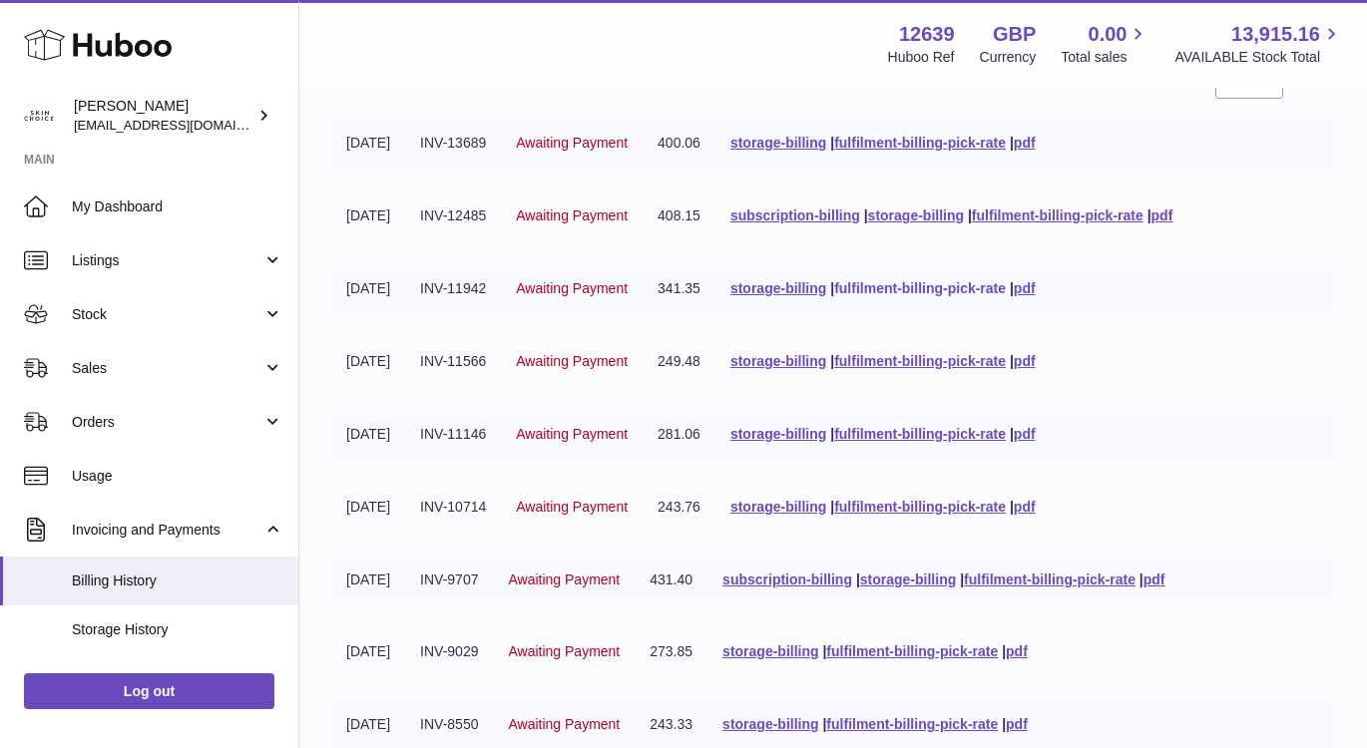
scroll to position [207, 0]
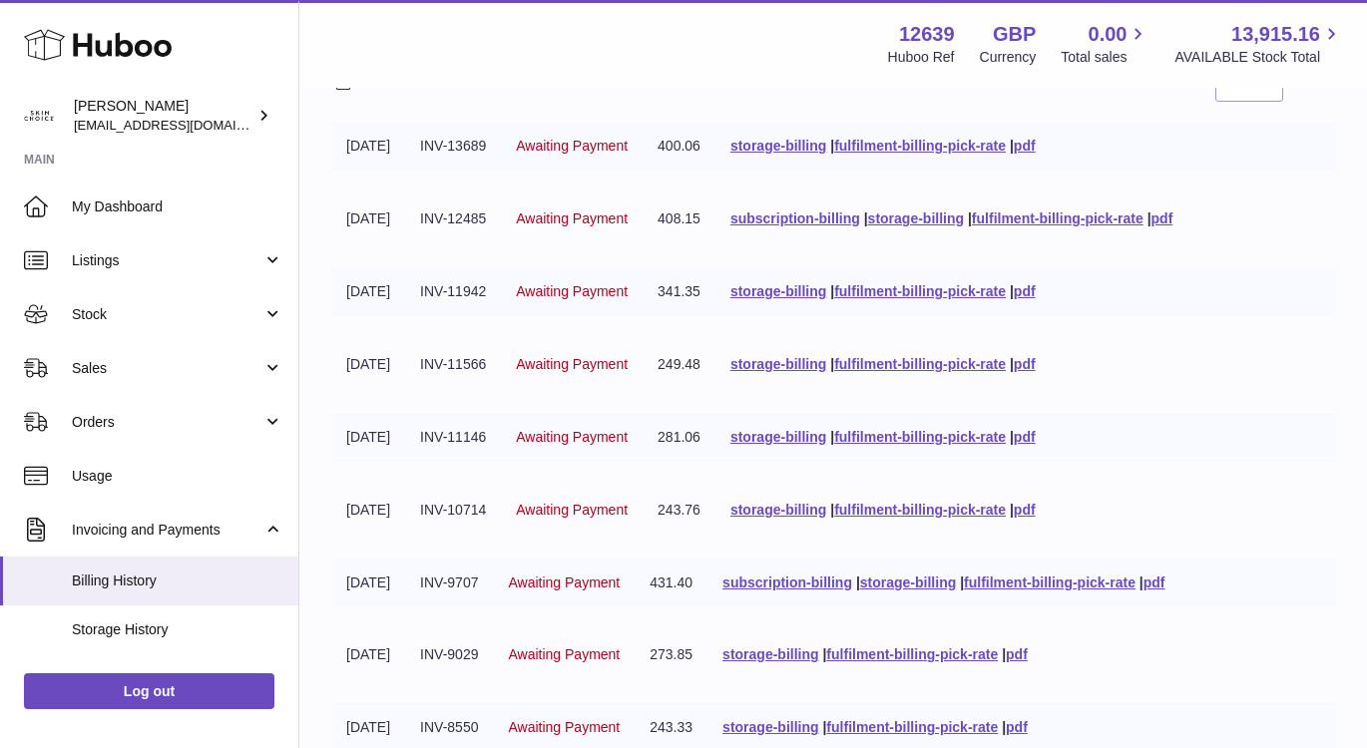
click at [1143, 215] on link "fulfilment-billing-pick-rate" at bounding box center [1058, 218] width 172 height 16
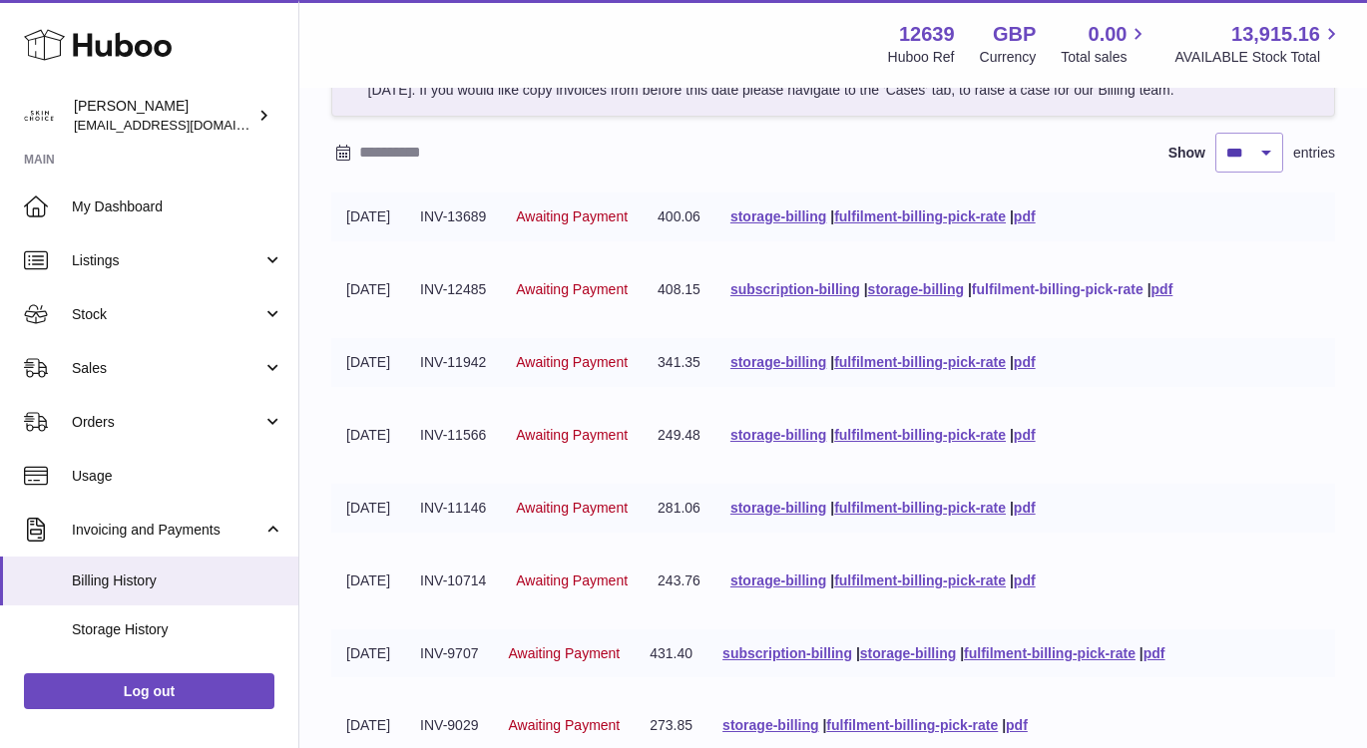
scroll to position [97, 0]
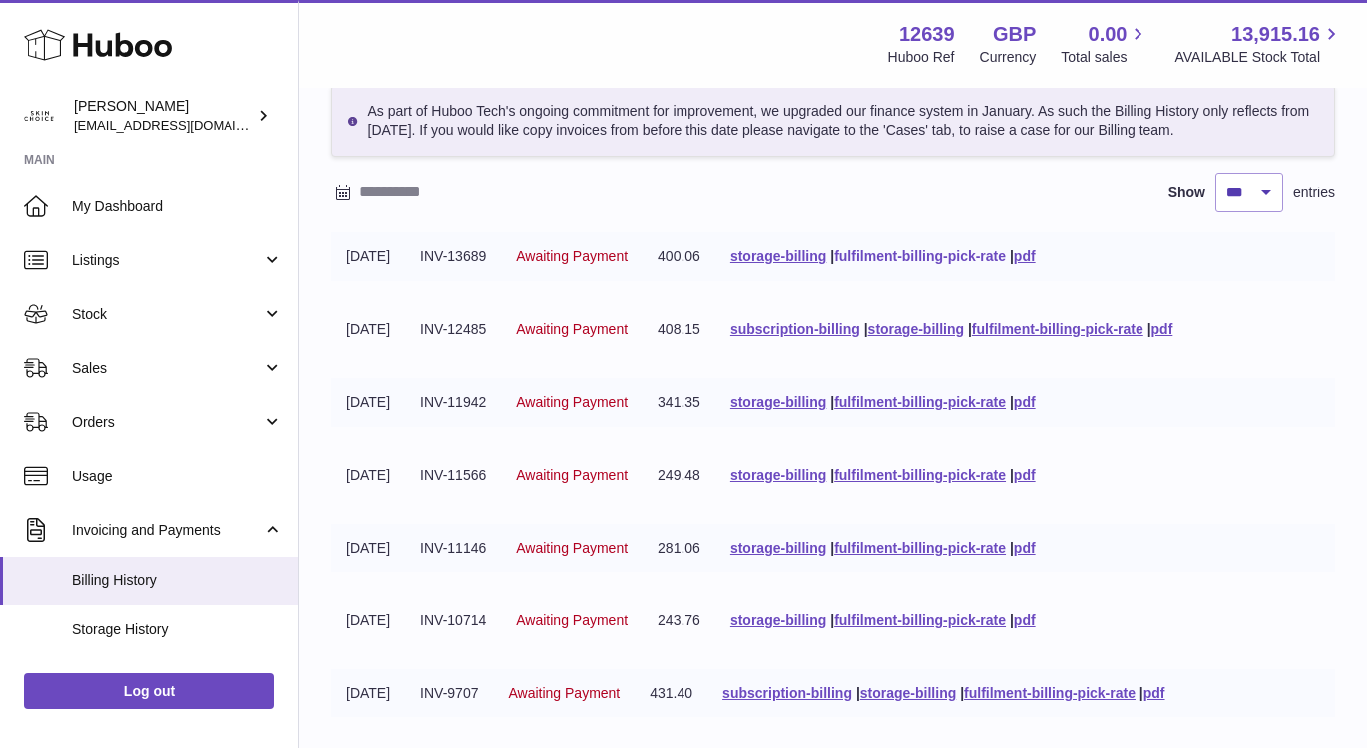
click at [1006, 256] on link "fulfilment-billing-pick-rate" at bounding box center [920, 256] width 172 height 16
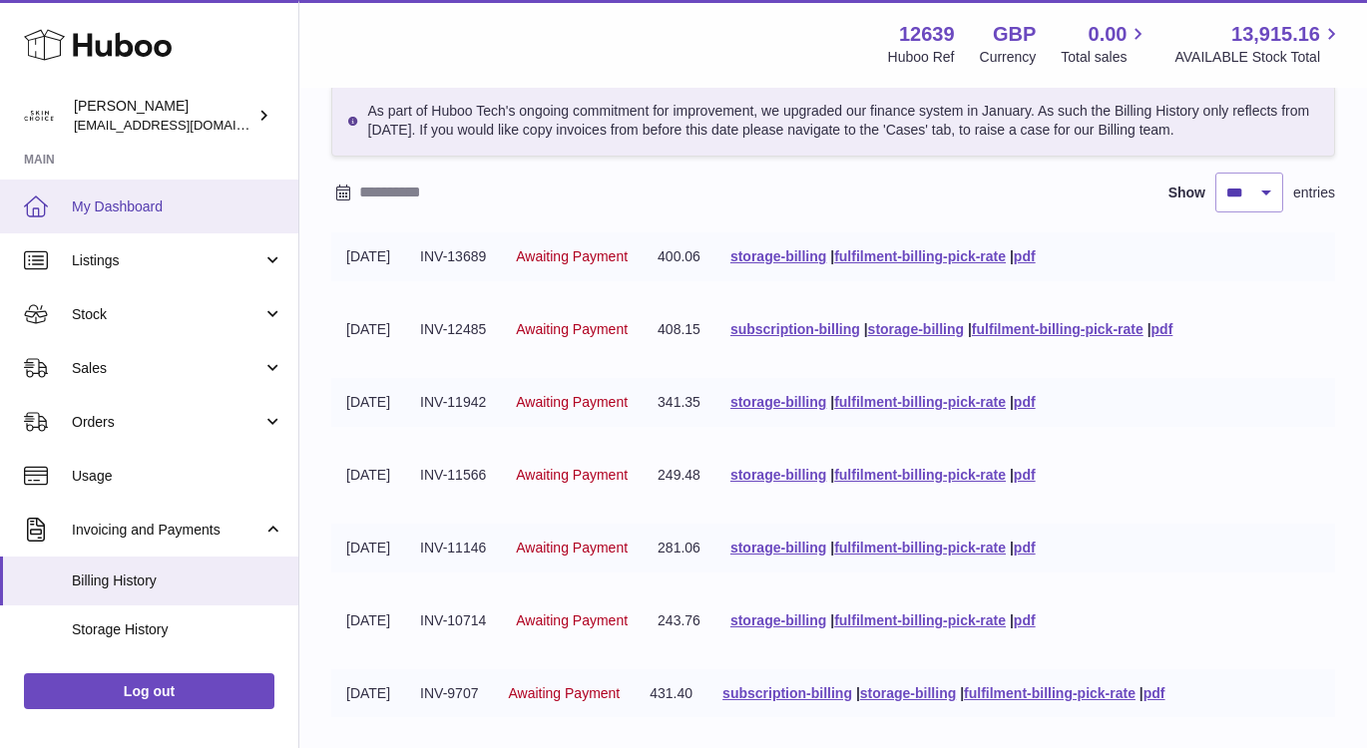
click at [198, 196] on link "My Dashboard" at bounding box center [149, 207] width 298 height 54
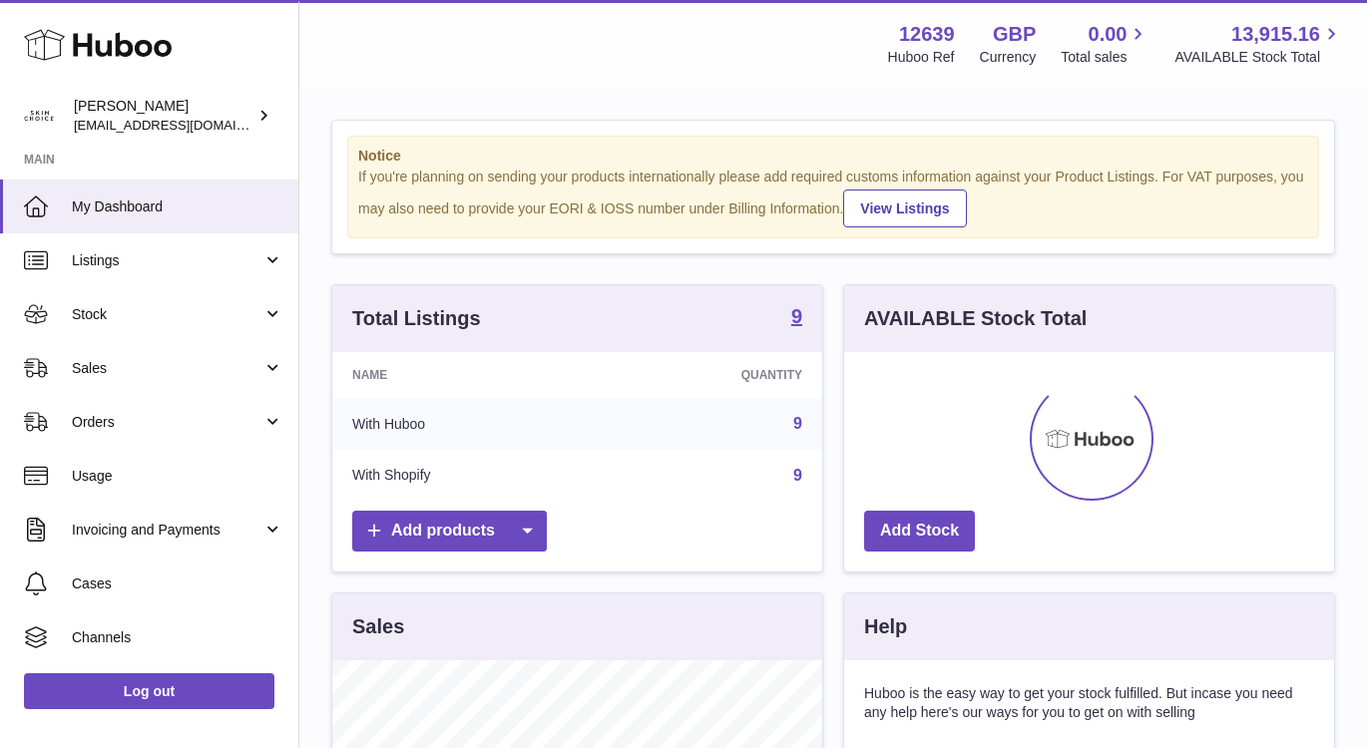
scroll to position [311, 490]
